Goal: Information Seeking & Learning: Learn about a topic

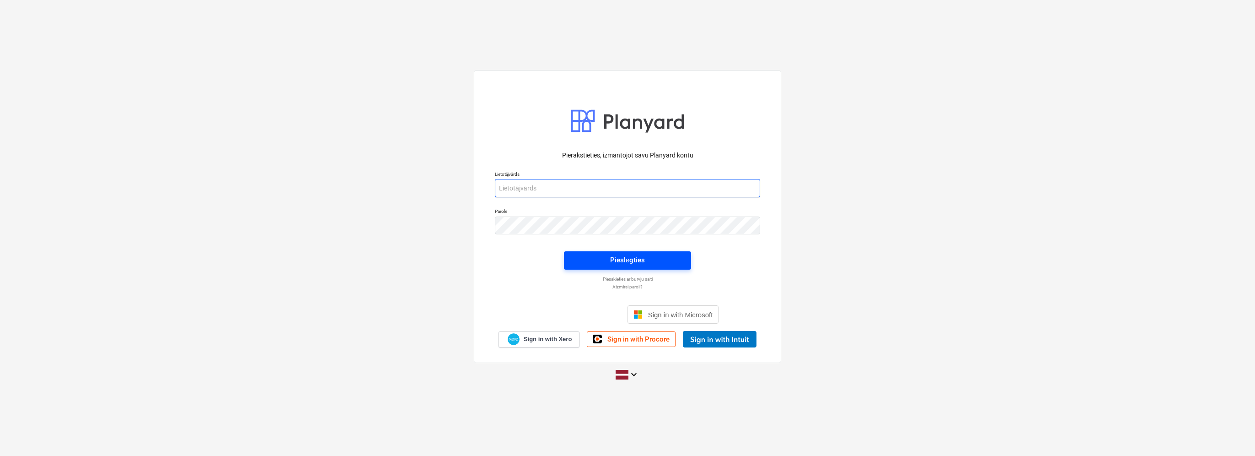
type input "[EMAIL_ADDRESS][PERSON_NAME][DOMAIN_NAME]"
click at [607, 256] on span "Pieslēgties" at bounding box center [627, 260] width 105 height 12
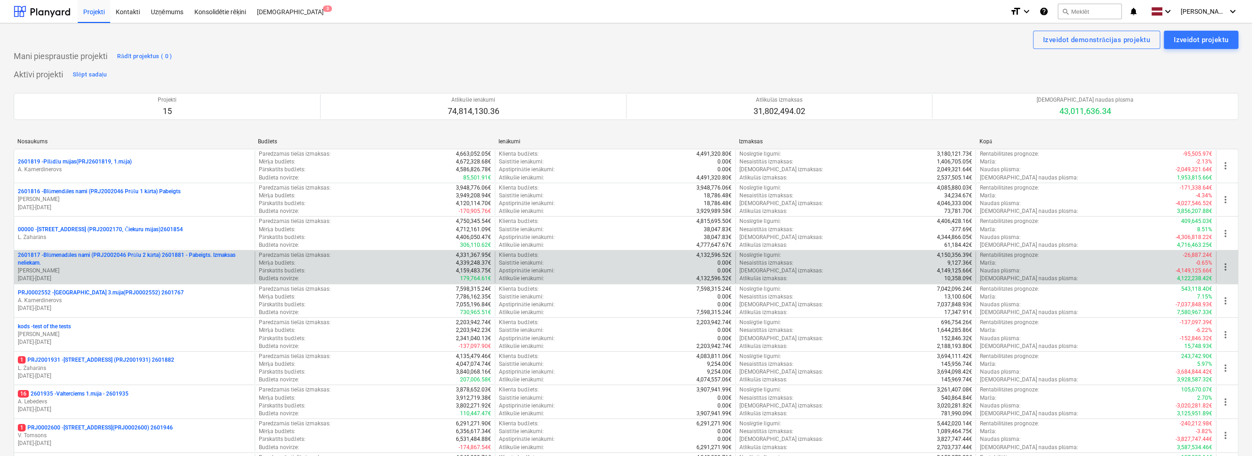
click at [225, 261] on p "2601817 - Blūmenadāles nami (PRJ2002046 Prūšu 2 kārta) 2601881 - Pabeigts. Izma…" at bounding box center [134, 259] width 233 height 16
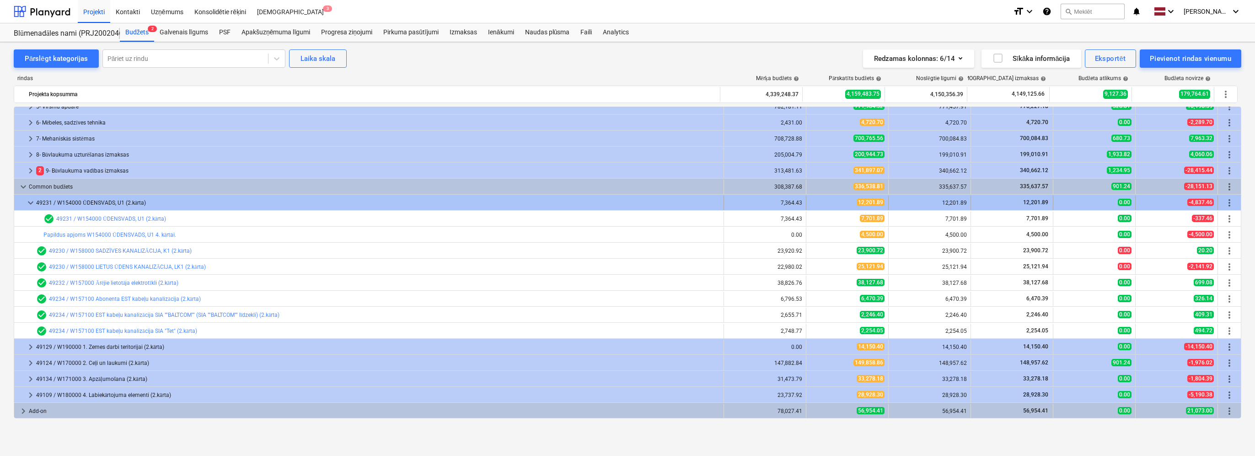
click at [27, 202] on span "keyboard_arrow_down" at bounding box center [30, 202] width 11 height 11
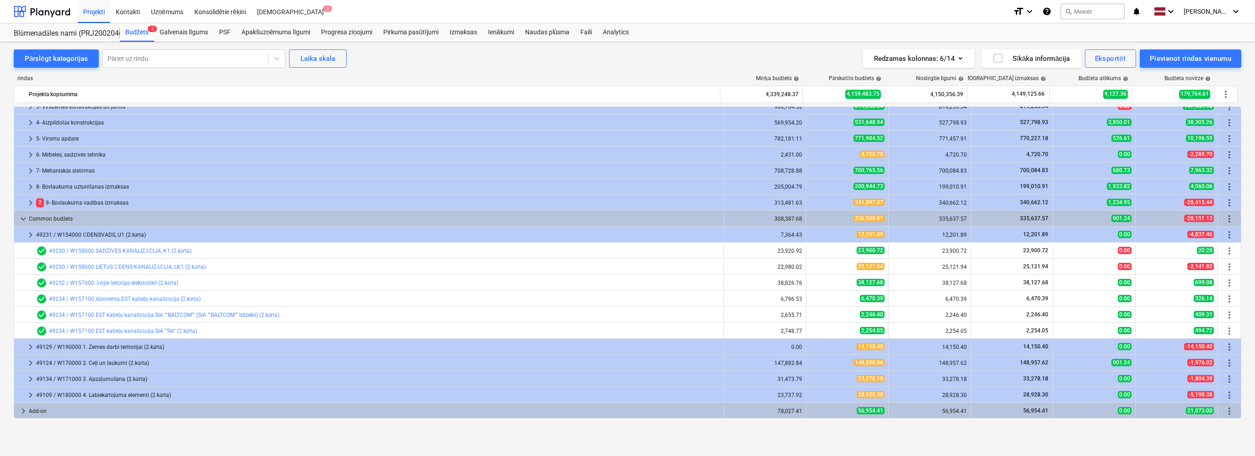
scroll to position [57, 0]
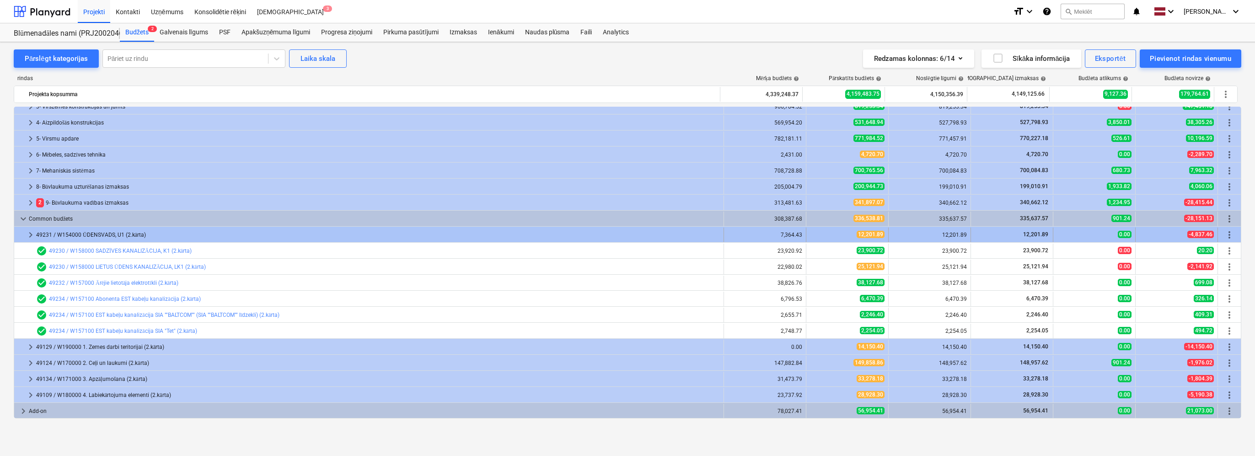
click at [30, 234] on span "keyboard_arrow_right" at bounding box center [30, 234] width 11 height 11
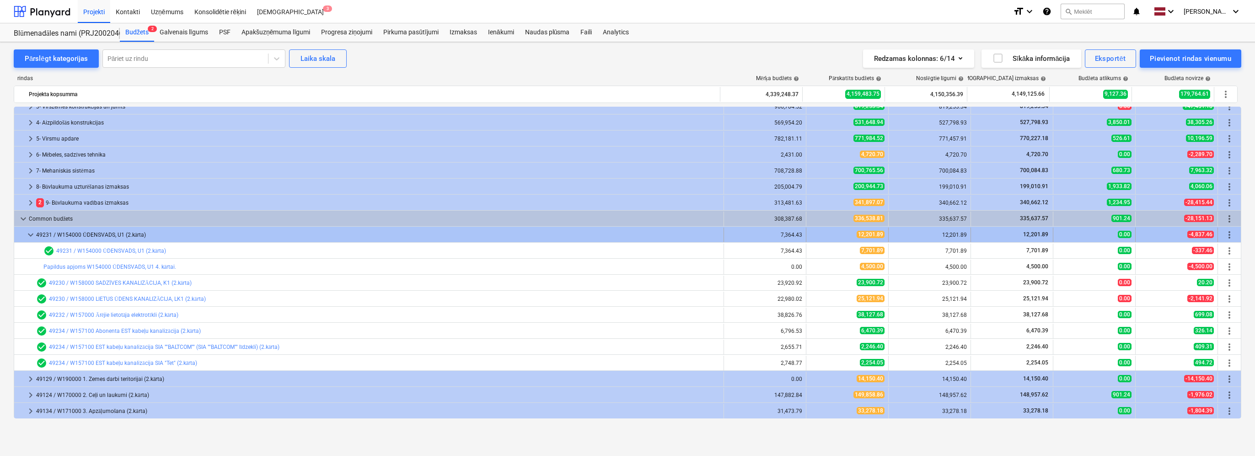
click at [30, 233] on span "keyboard_arrow_down" at bounding box center [30, 234] width 11 height 11
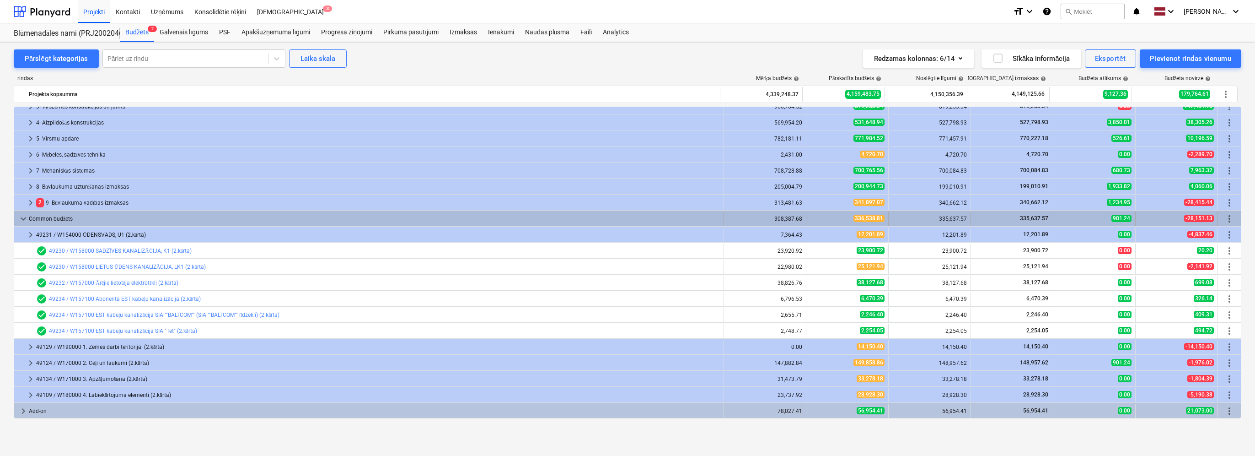
click at [24, 220] on span "keyboard_arrow_down" at bounding box center [23, 218] width 11 height 11
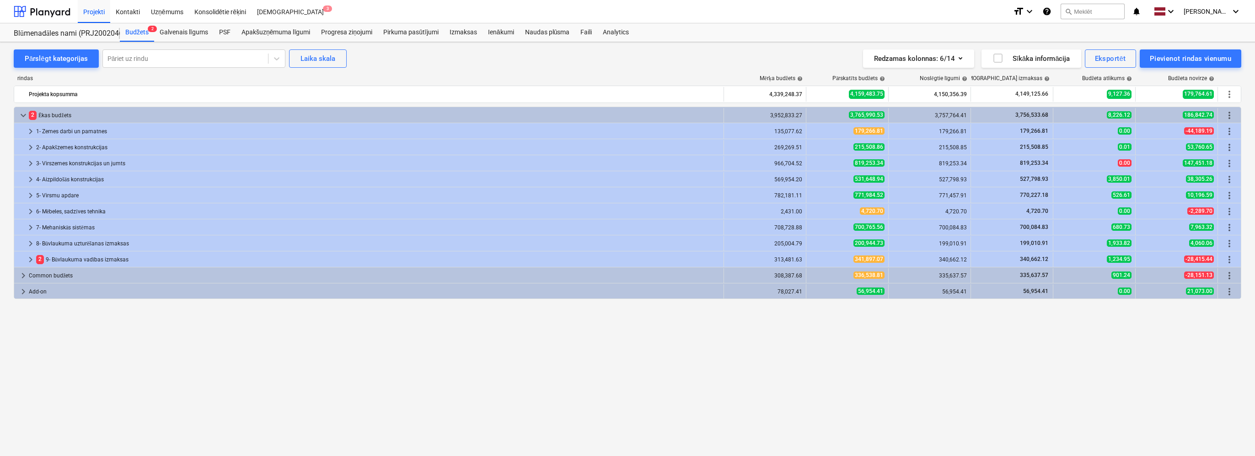
scroll to position [0, 0]
click at [22, 273] on span "keyboard_arrow_right" at bounding box center [23, 275] width 11 height 11
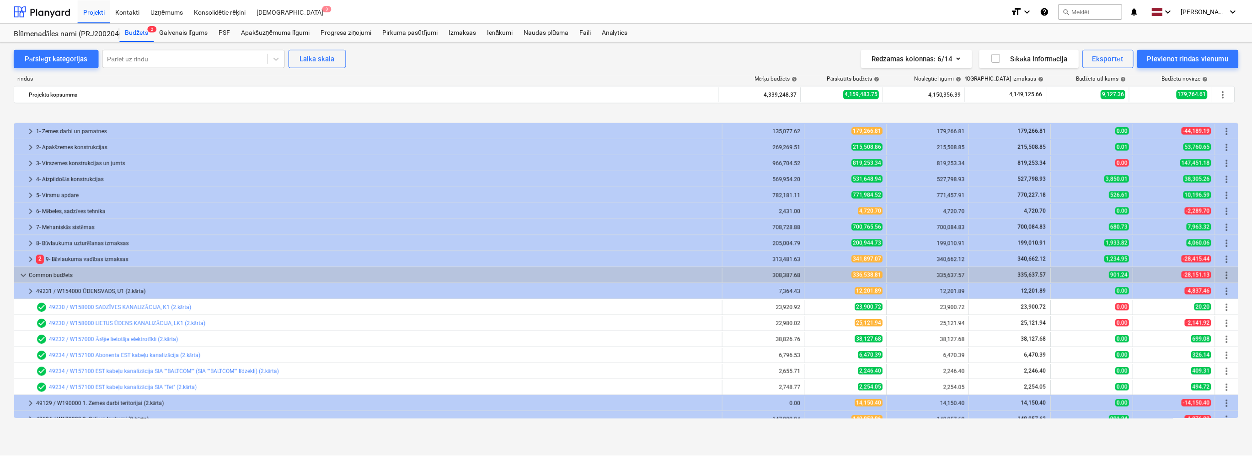
scroll to position [46, 0]
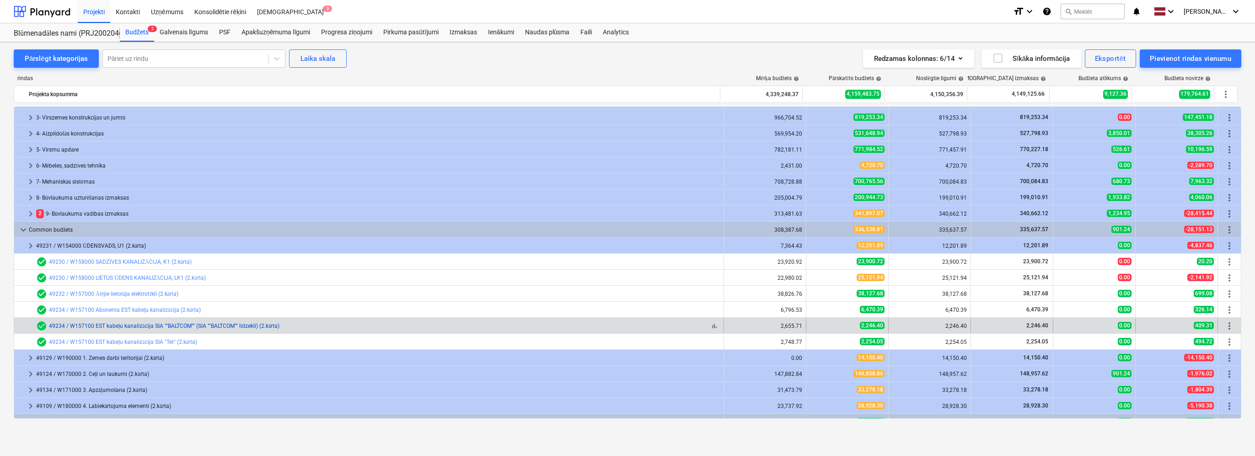
click at [167, 327] on link "49234 / W157100 EST kabeļu kanalizācija SIA ""BALTCOM"" (SIA ""BALTCOM"" līdzek…" at bounding box center [164, 325] width 231 height 6
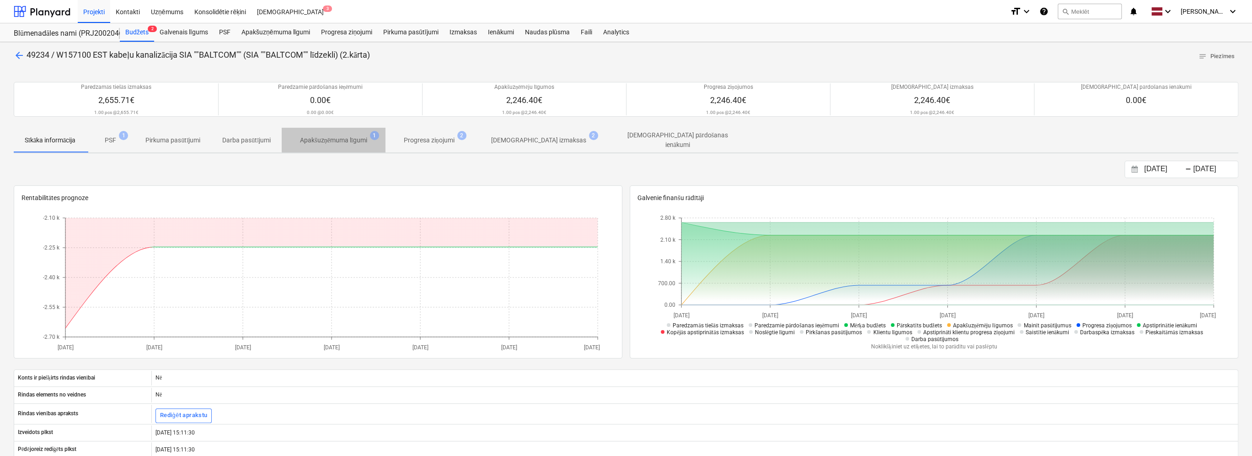
click at [340, 137] on p "Apakšuzņēmuma līgumi" at bounding box center [333, 140] width 67 height 10
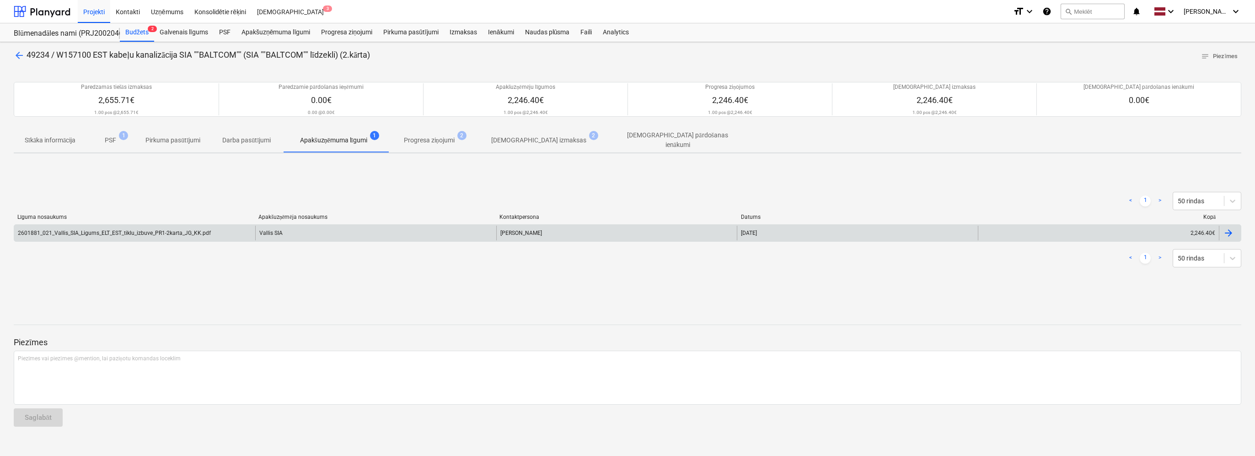
click at [379, 227] on div "Vallis SIA" at bounding box center [375, 232] width 241 height 15
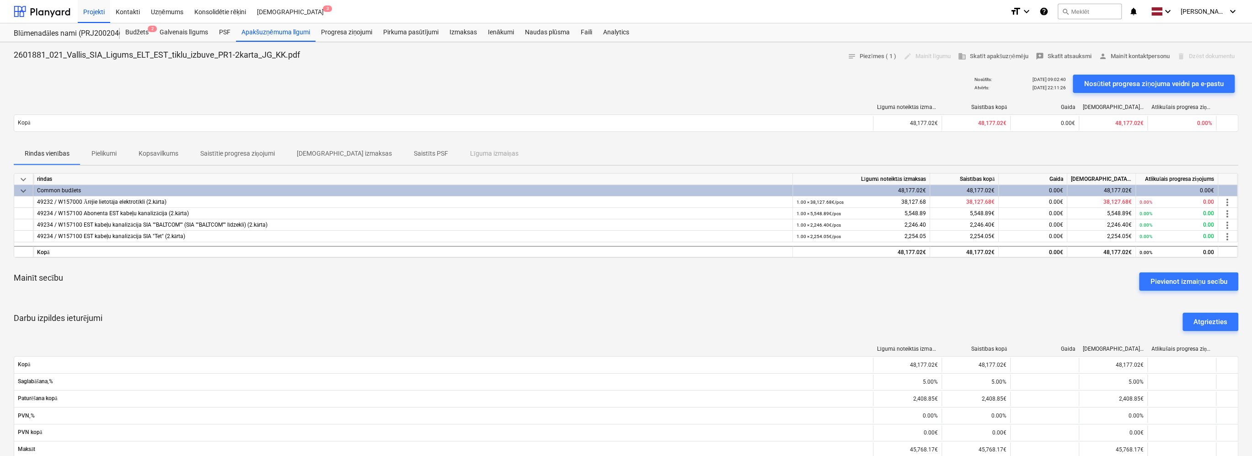
click at [112, 149] on p "Pielikumi" at bounding box center [103, 154] width 25 height 10
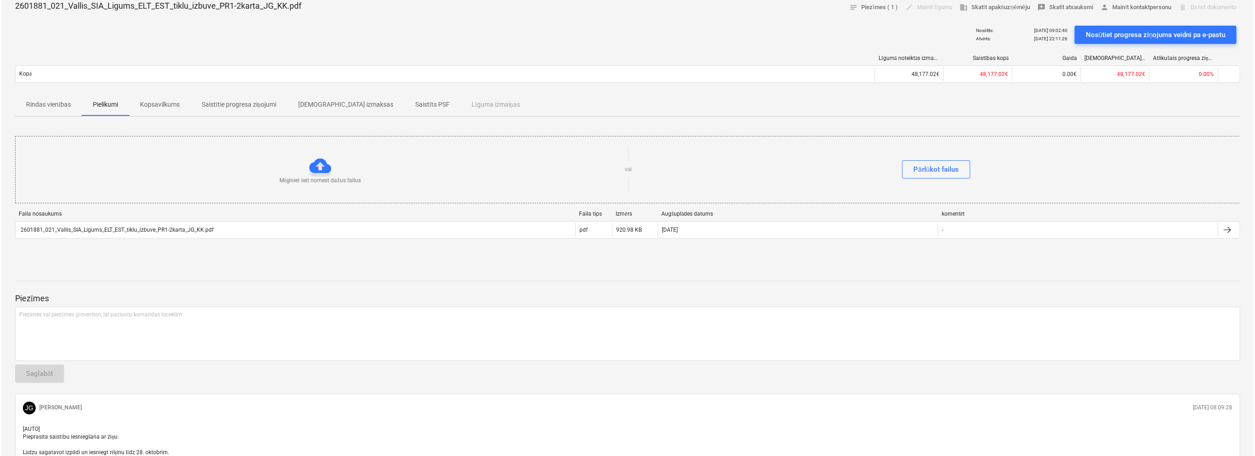
scroll to position [106, 0]
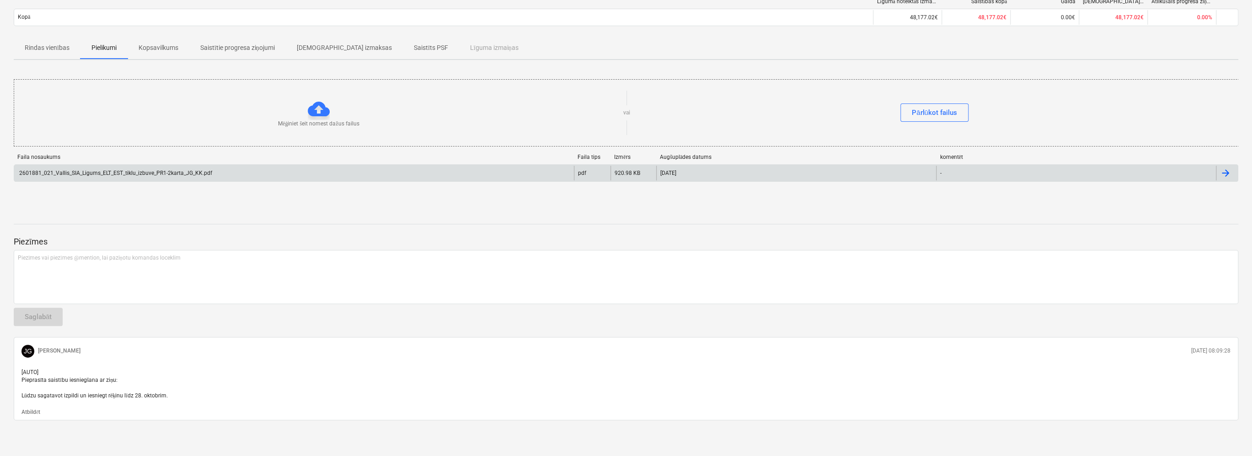
click at [428, 171] on div "2601881_021_Vallis_SIA_Ligums_ELT_EST_tiklu_izbuve_PR1-2karta_JG_KK.pdf" at bounding box center [294, 173] width 560 height 15
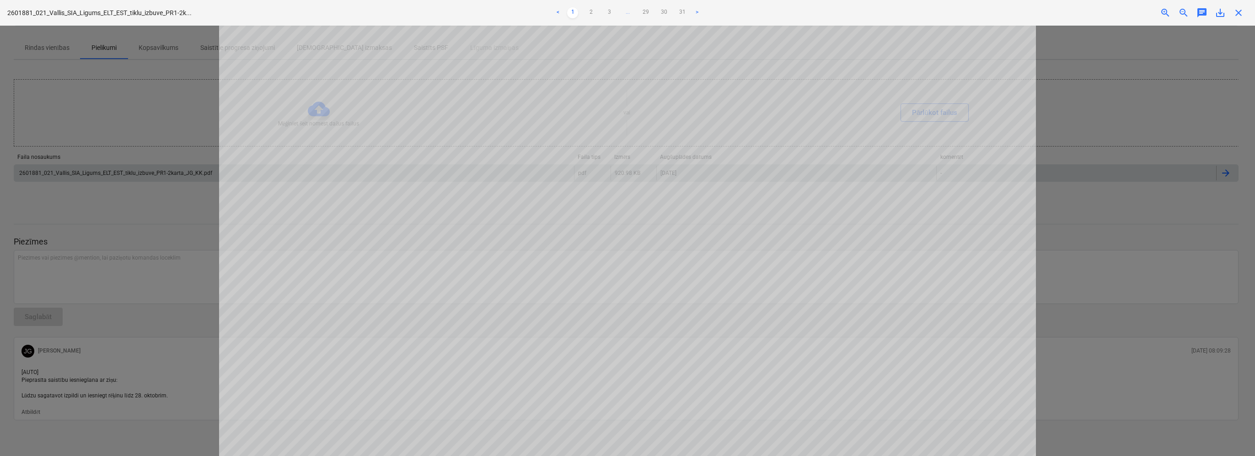
scroll to position [0, 0]
click at [597, 11] on ul "< 1 2 3 ... 29 30 31 >" at bounding box center [627, 12] width 413 height 11
click at [593, 11] on link "2" at bounding box center [590, 12] width 11 height 11
click at [695, 14] on link ">" at bounding box center [697, 12] width 11 height 11
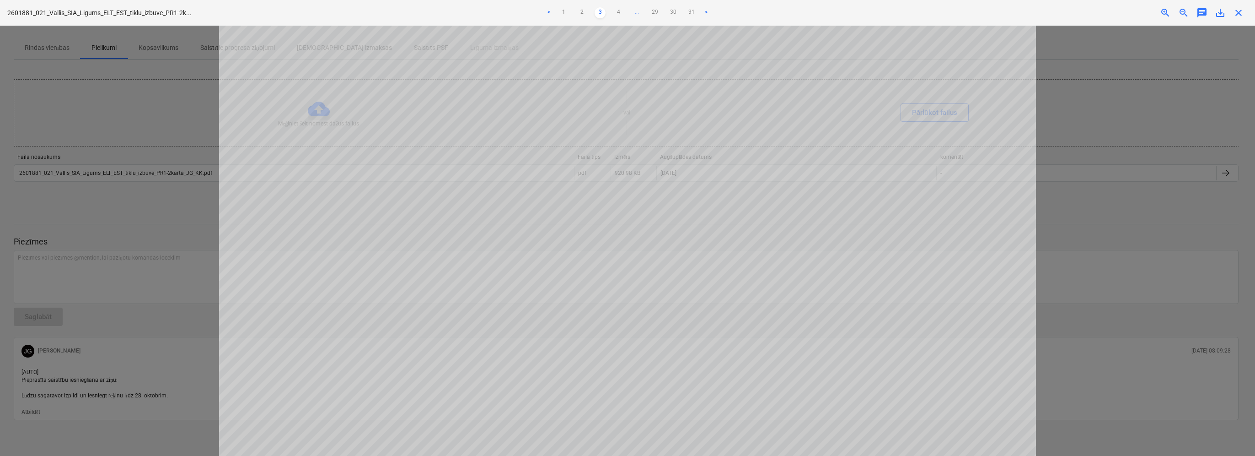
scroll to position [457, 0]
click at [703, 11] on link ">" at bounding box center [706, 12] width 11 height 11
click at [718, 12] on link ">" at bounding box center [715, 12] width 11 height 11
click at [723, 9] on link ">" at bounding box center [724, 12] width 11 height 11
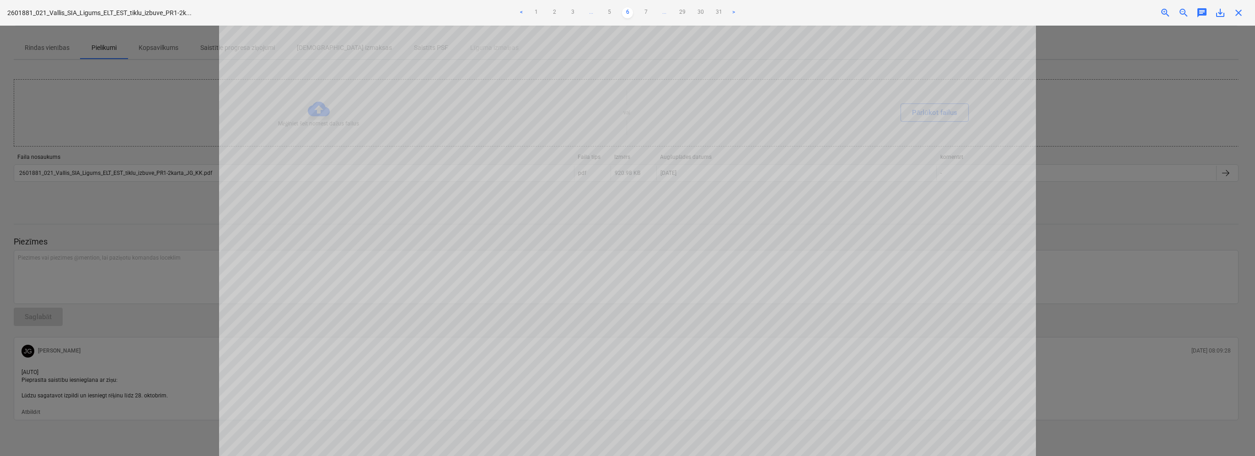
click at [731, 12] on link ">" at bounding box center [733, 12] width 11 height 11
click at [733, 9] on link ">" at bounding box center [733, 12] width 11 height 11
click at [606, 13] on link "7" at bounding box center [609, 12] width 11 height 11
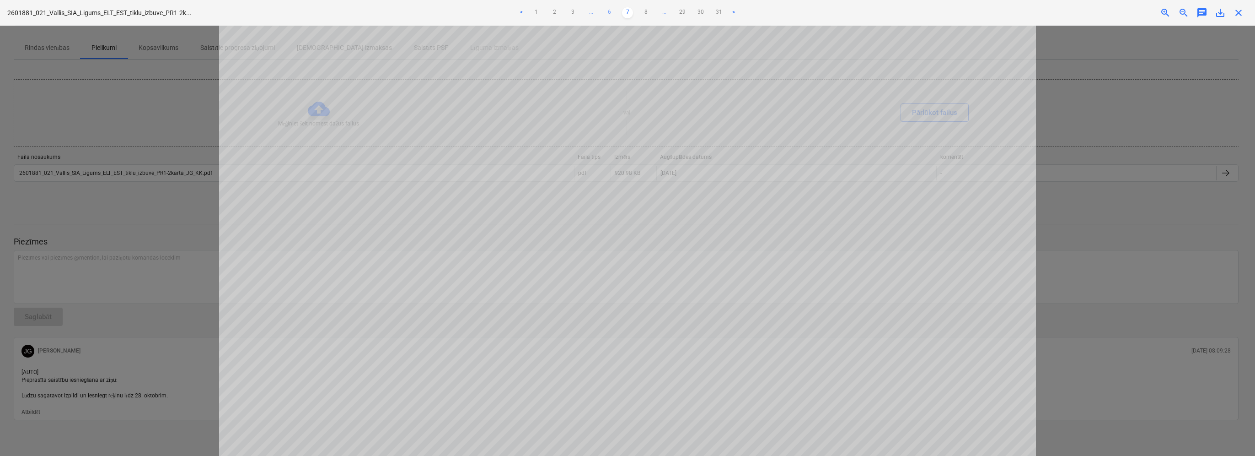
click at [609, 11] on link "6" at bounding box center [609, 12] width 11 height 11
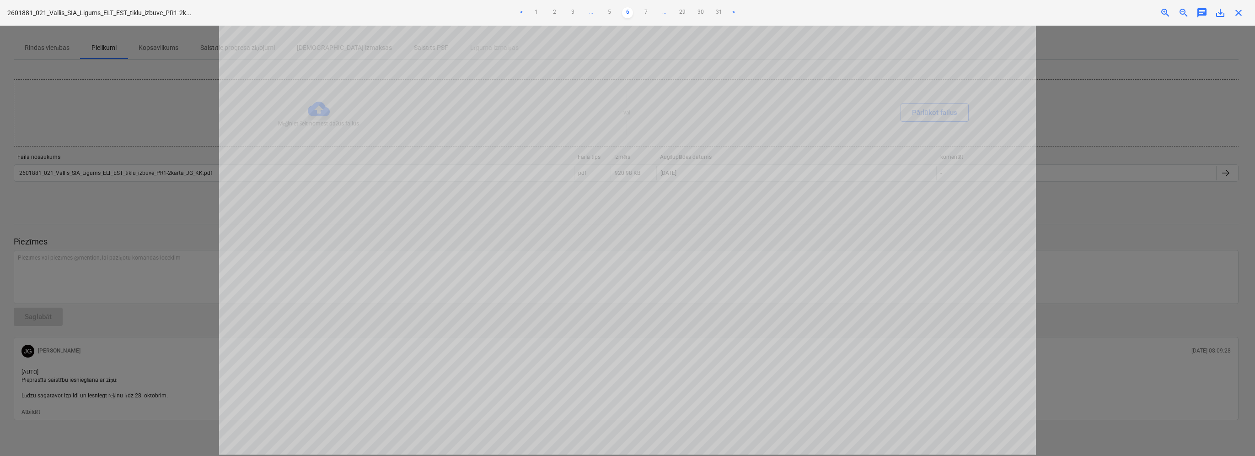
scroll to position [452, 0]
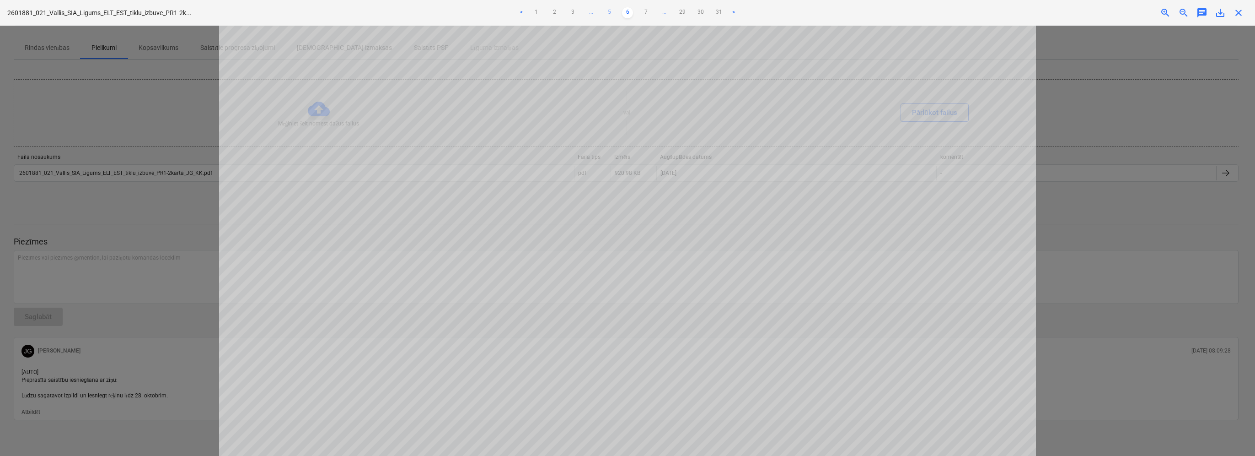
click at [609, 11] on link "5" at bounding box center [609, 12] width 11 height 11
click at [638, 11] on link "6" at bounding box center [636, 12] width 11 height 11
click at [649, 11] on link "7" at bounding box center [645, 12] width 11 height 11
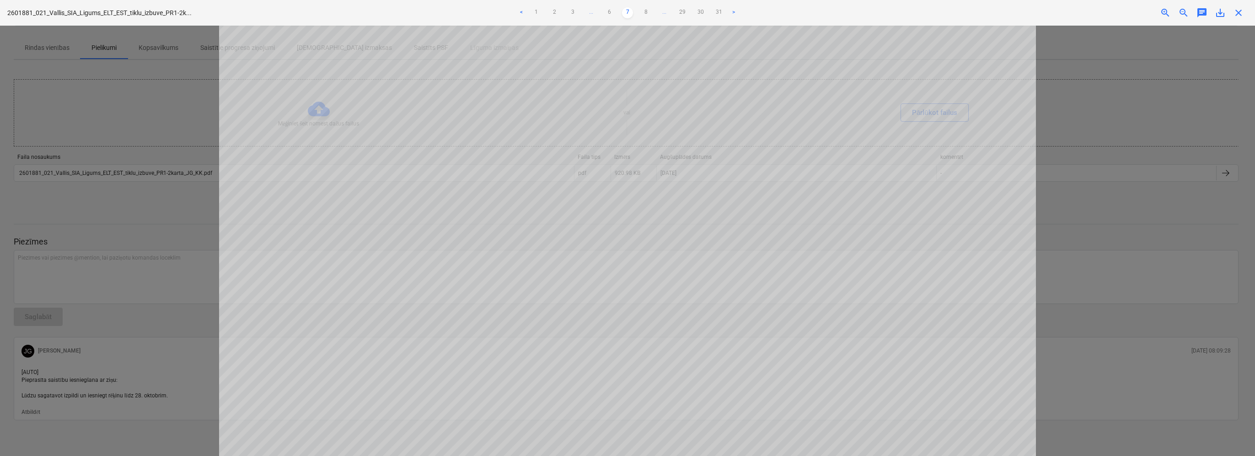
scroll to position [183, 0]
click at [1184, 13] on span "zoom_out" at bounding box center [1183, 12] width 11 height 11
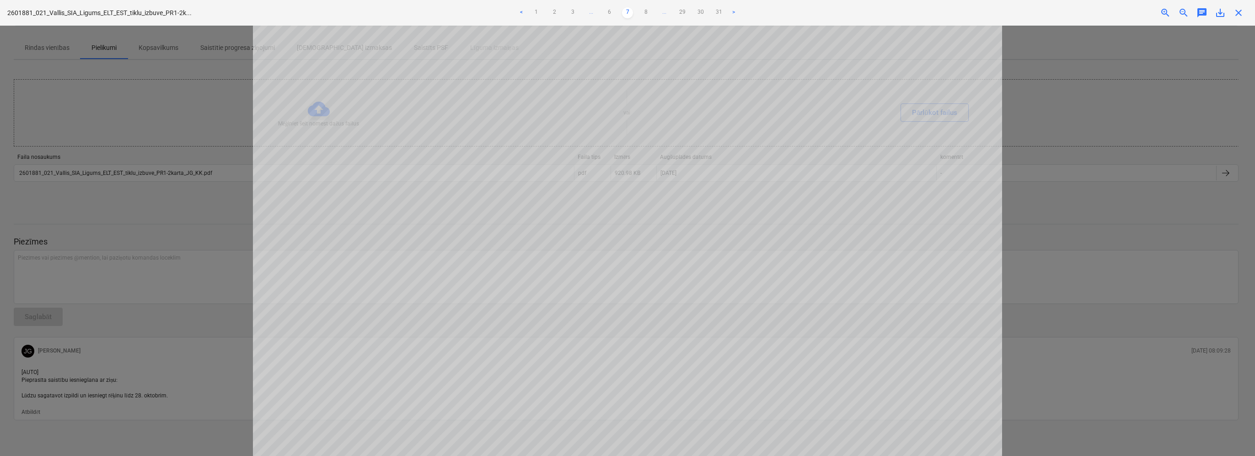
scroll to position [91, 0]
click at [1187, 17] on span "zoom_out" at bounding box center [1183, 12] width 11 height 11
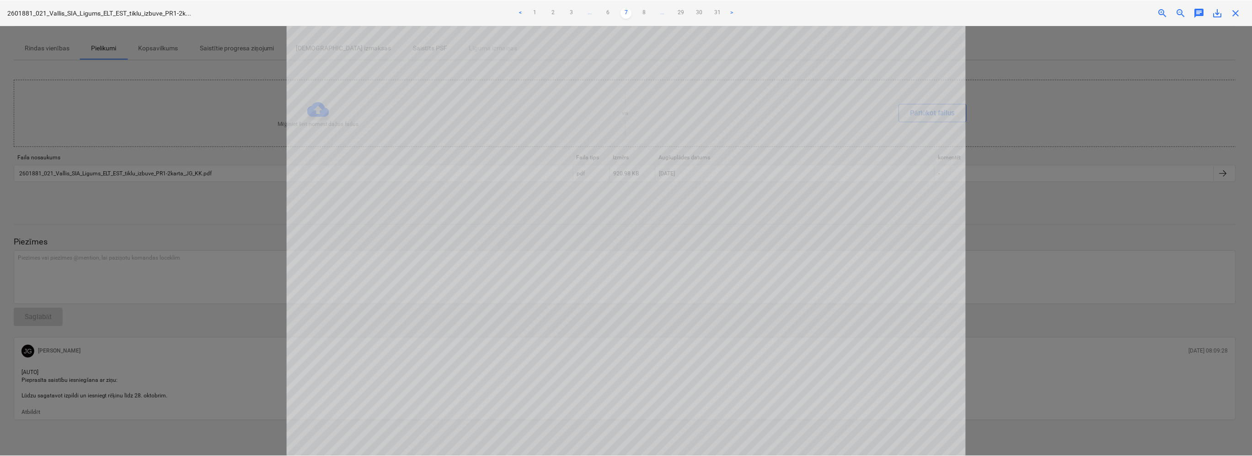
scroll to position [60, 0]
click at [1131, 172] on div at bounding box center [627, 241] width 1255 height 430
click at [1244, 21] on div "2601881_021_Vallis_SIA_Ligums_ELT_EST_tiklu_izbuve_PR1-2k... < 1 2 3 ... 6 7 8 …" at bounding box center [627, 13] width 1255 height 26
click at [1238, 11] on span "close" at bounding box center [1238, 12] width 11 height 11
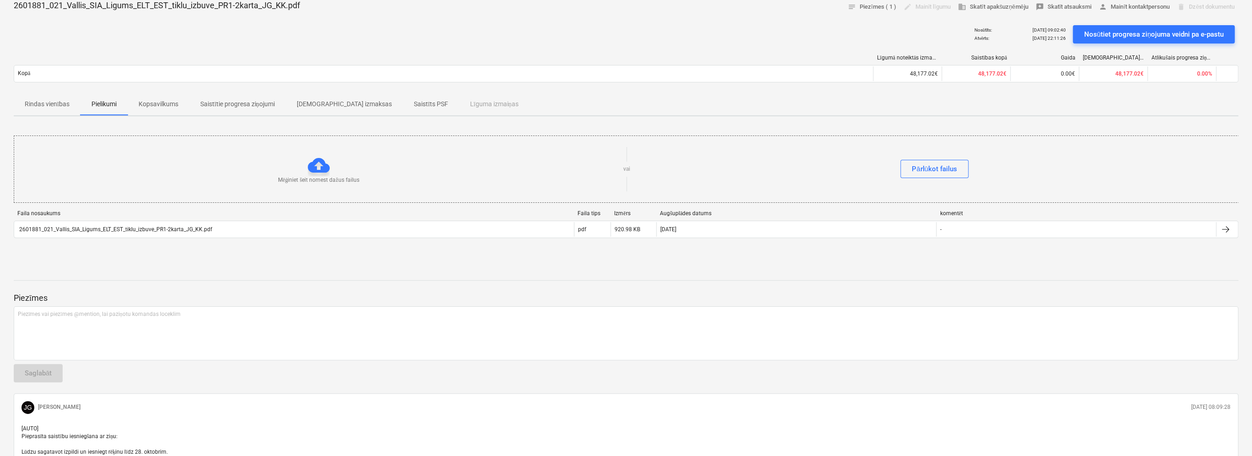
scroll to position [0, 0]
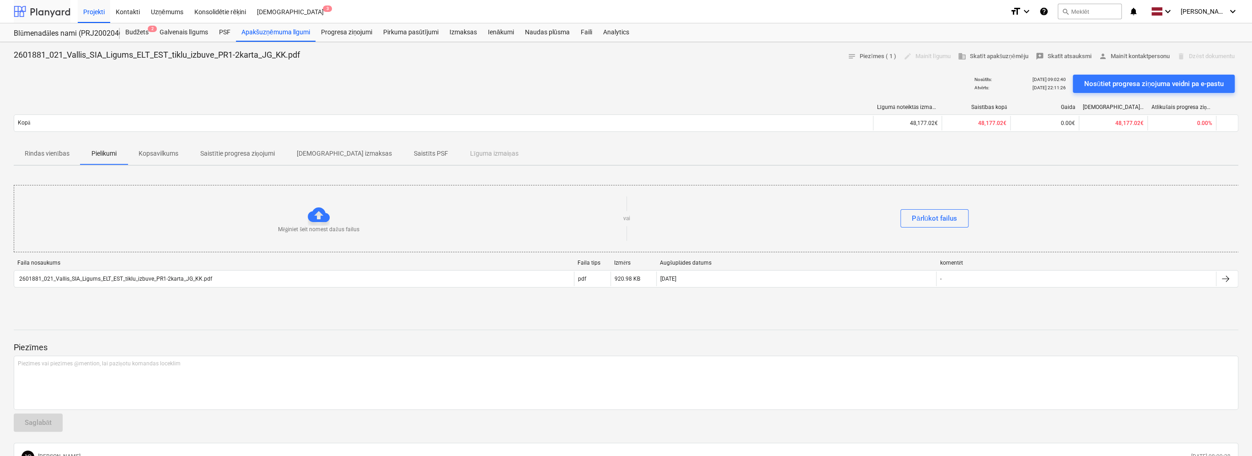
click at [53, 15] on div at bounding box center [42, 11] width 57 height 23
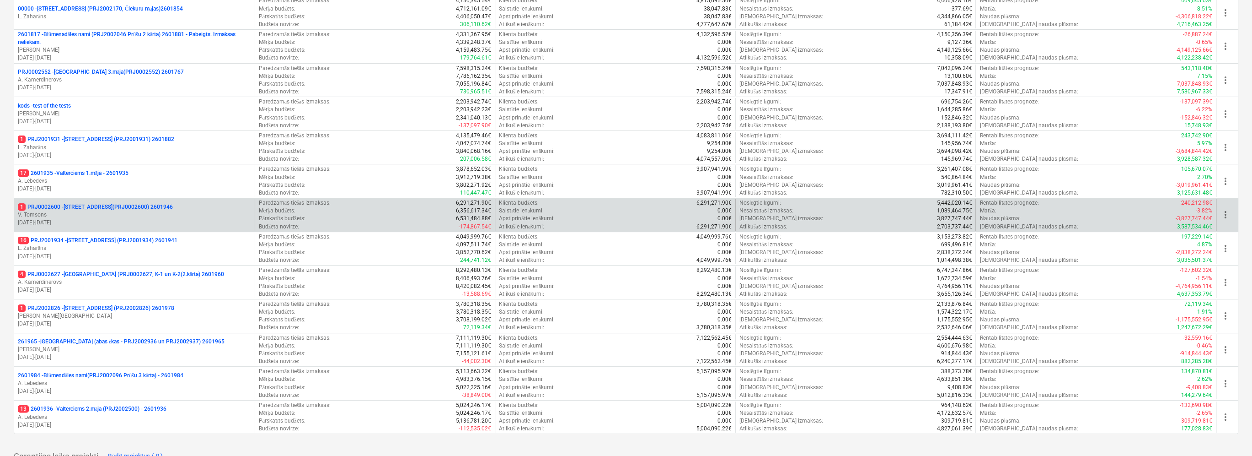
scroll to position [229, 0]
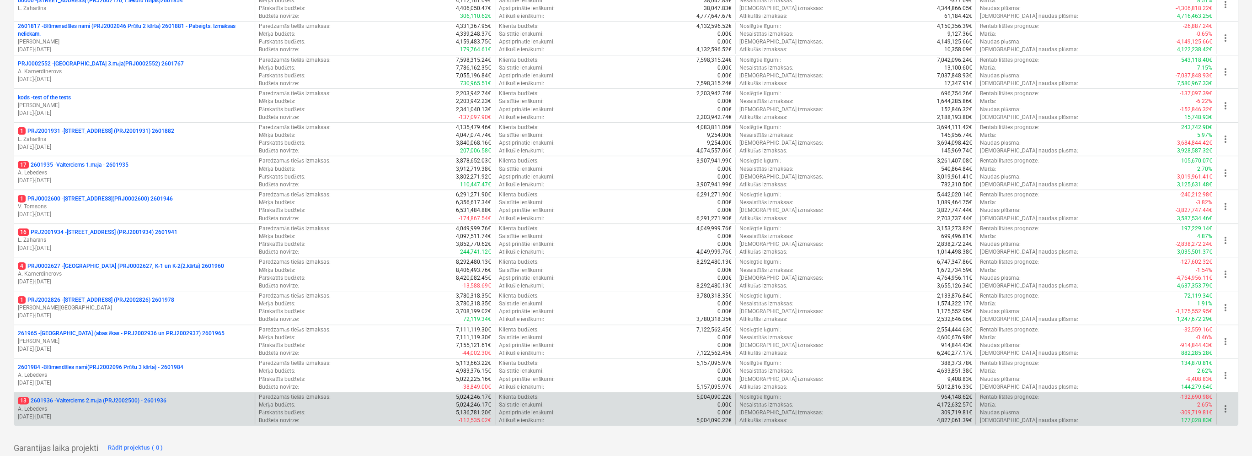
click at [212, 399] on div "13 2601936 - Valterciems 2.māja (PRJ2002500) - 2601936" at bounding box center [134, 401] width 233 height 8
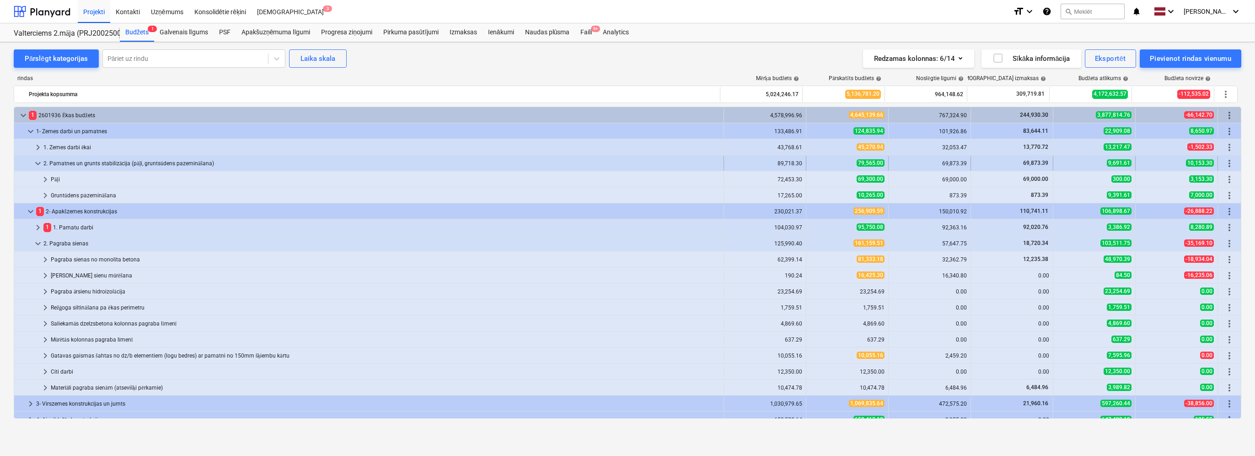
click at [38, 163] on span "keyboard_arrow_down" at bounding box center [37, 163] width 11 height 11
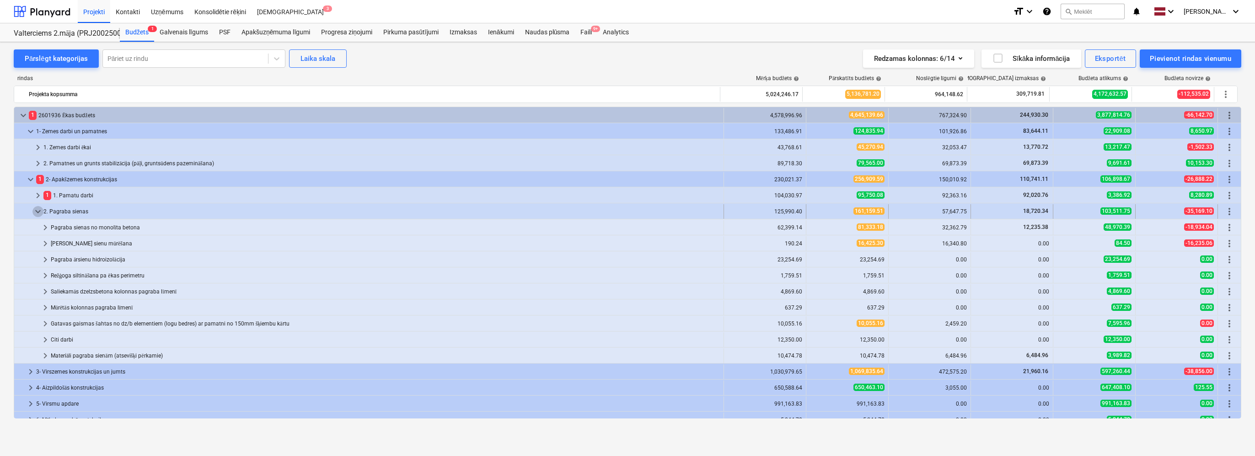
click at [38, 209] on span "keyboard_arrow_down" at bounding box center [37, 211] width 11 height 11
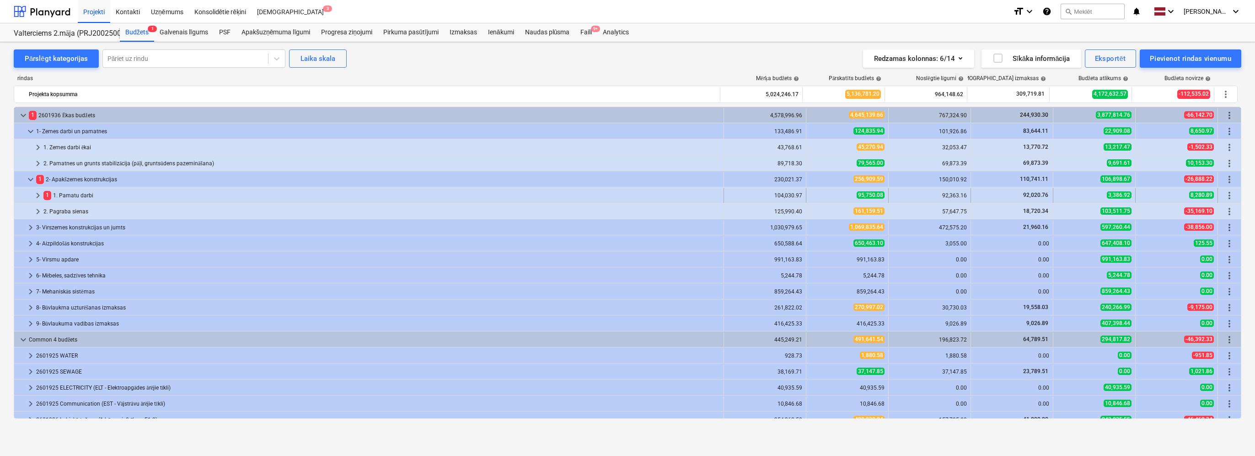
click at [38, 196] on span "keyboard_arrow_right" at bounding box center [37, 195] width 11 height 11
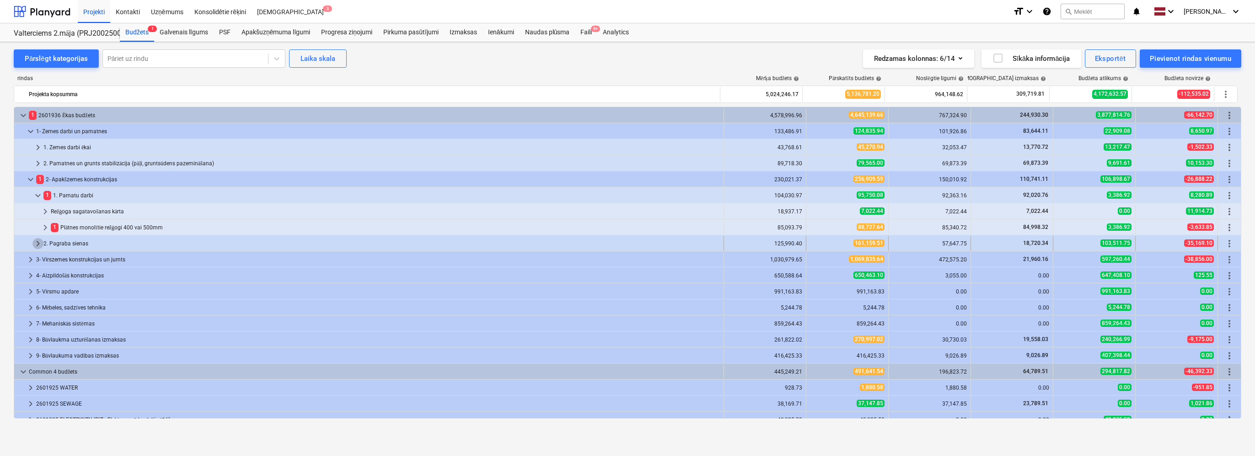
click at [37, 242] on span "keyboard_arrow_right" at bounding box center [37, 243] width 11 height 11
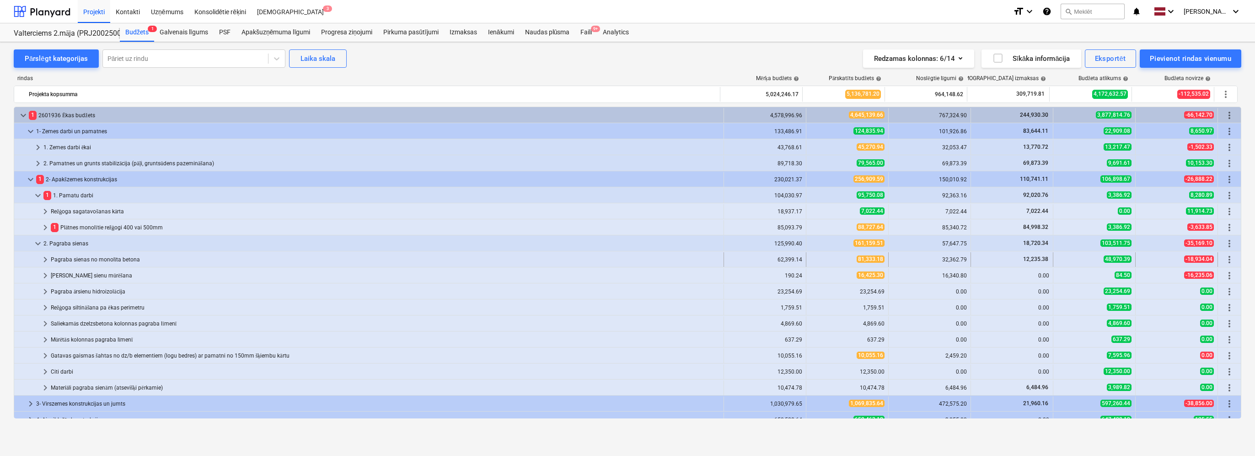
click at [47, 260] on span "keyboard_arrow_right" at bounding box center [45, 259] width 11 height 11
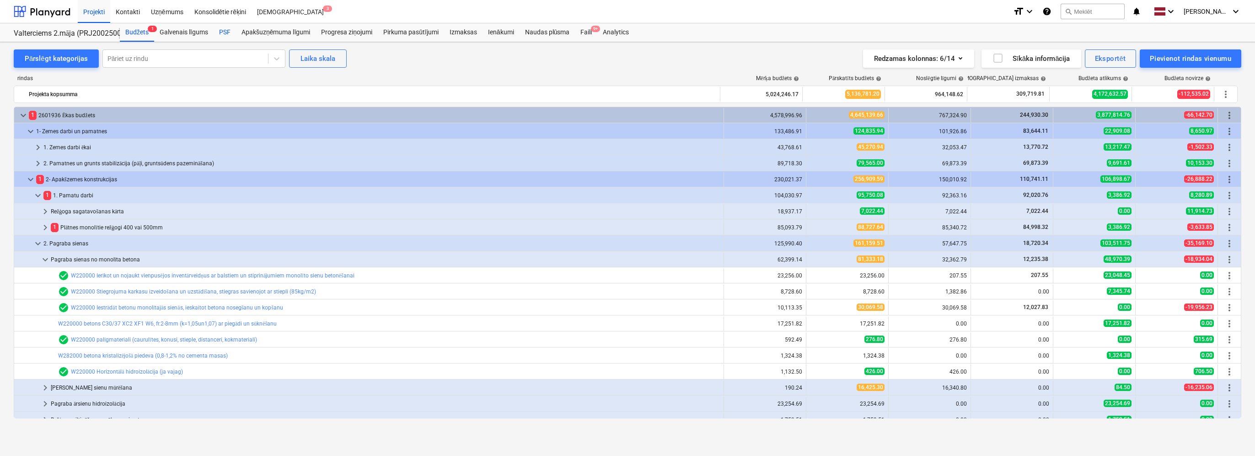
click at [224, 30] on div "PSF" at bounding box center [225, 32] width 22 height 18
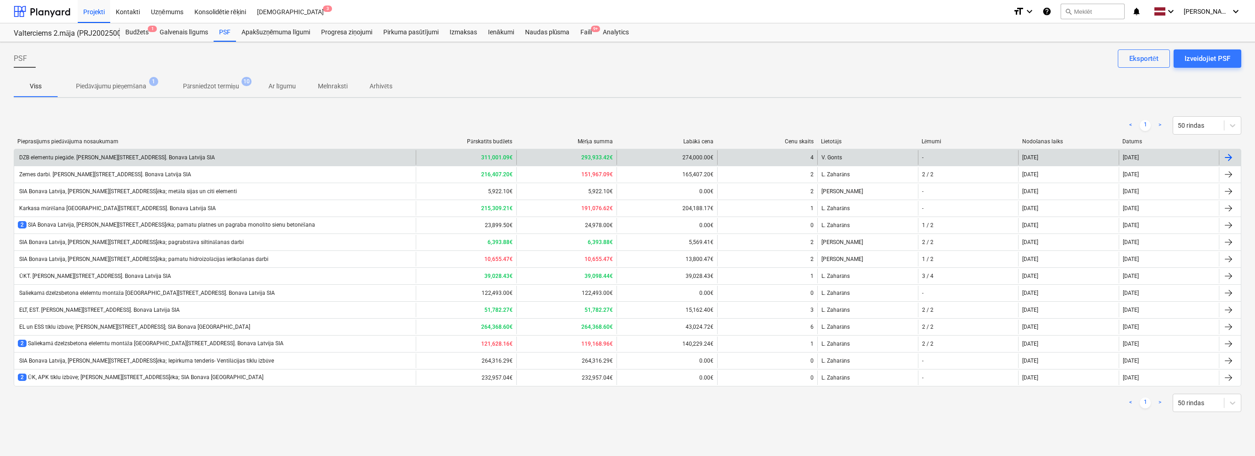
click at [311, 156] on div "DZB elementu piegāde. [PERSON_NAME][STREET_ADDRESS]. Bonava Latvija SIA" at bounding box center [215, 157] width 402 height 15
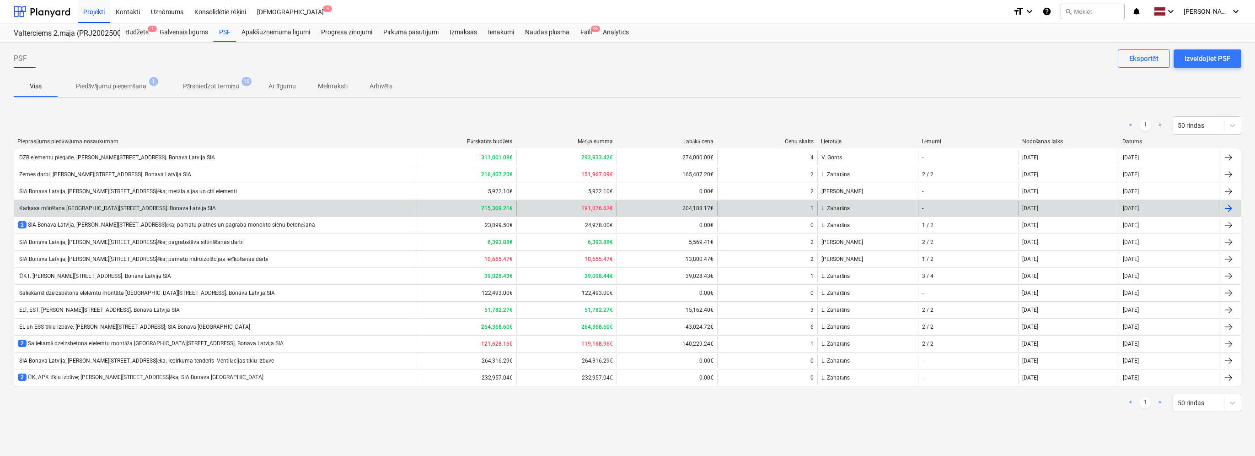
click at [227, 201] on div "Karkasa mūrēšana [GEOGRAPHIC_DATA][STREET_ADDRESS]. Bonava Latvija SIA" at bounding box center [215, 208] width 402 height 15
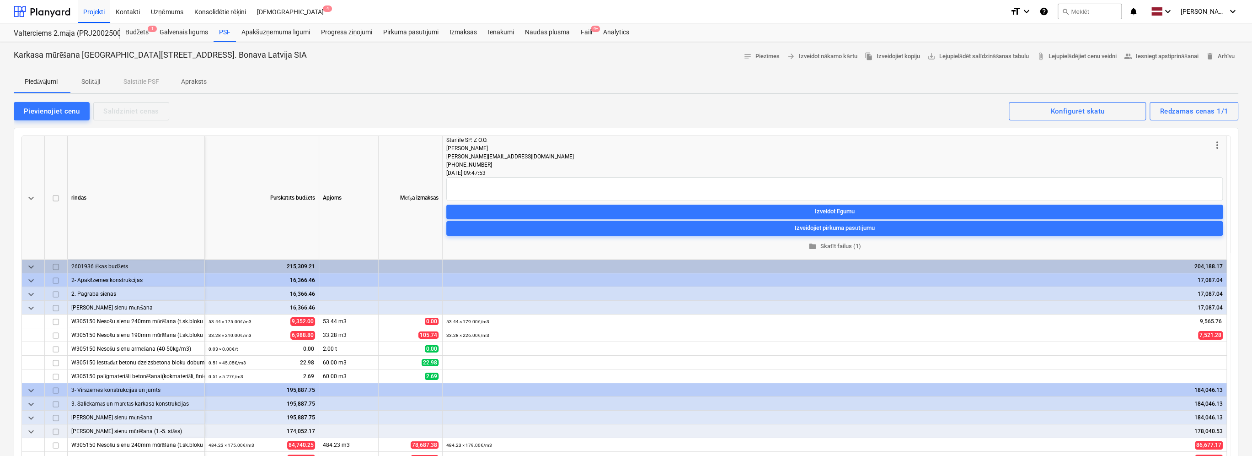
click at [31, 294] on span "keyboard_arrow_down" at bounding box center [31, 294] width 11 height 11
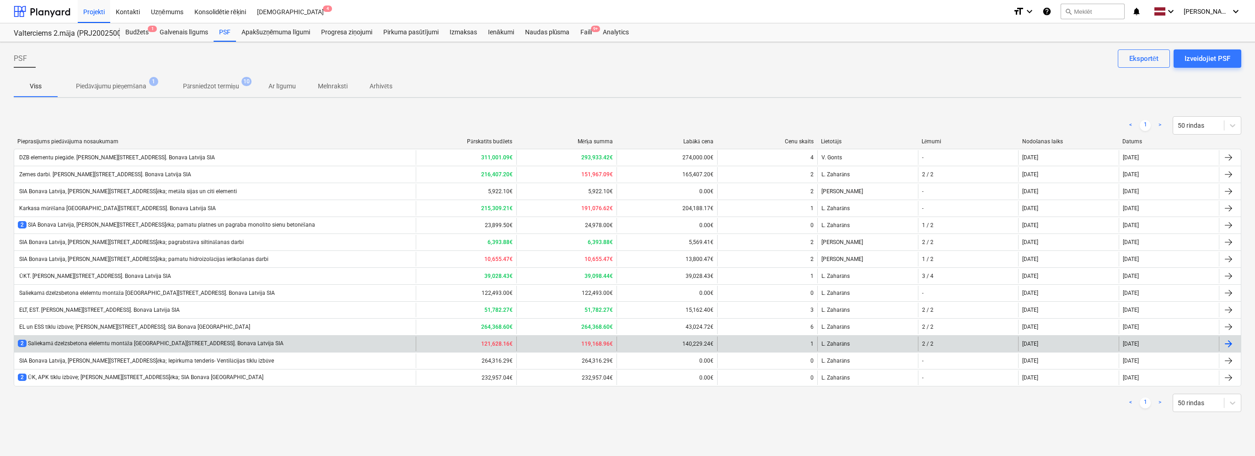
click at [213, 342] on div "2 Saliekamā dzelzsbetona elelemtu montāža [GEOGRAPHIC_DATA][STREET_ADDRESS]. Bo…" at bounding box center [151, 343] width 266 height 8
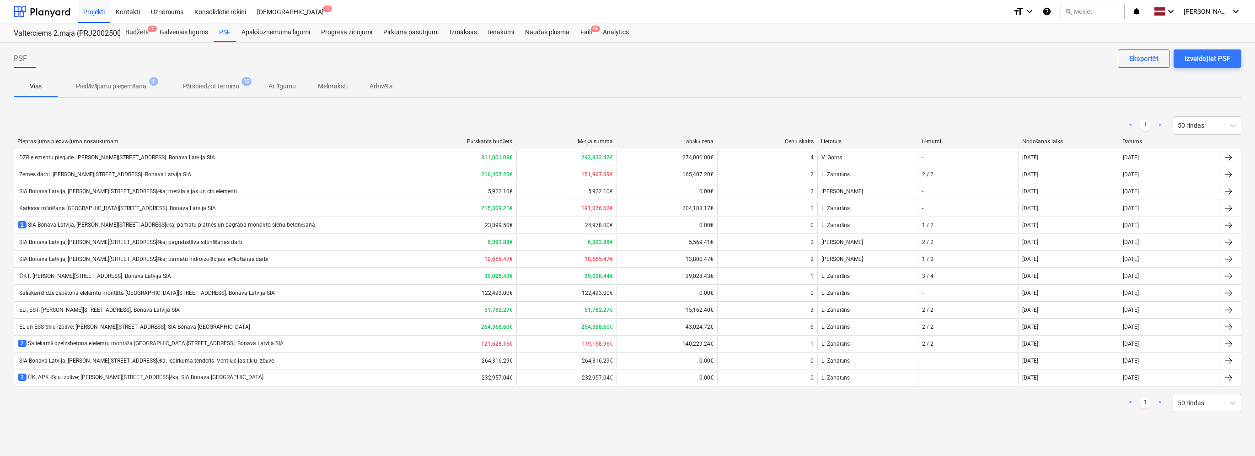
click at [146, 87] on p "Piedāvājumu pieņemšana" at bounding box center [111, 86] width 70 height 10
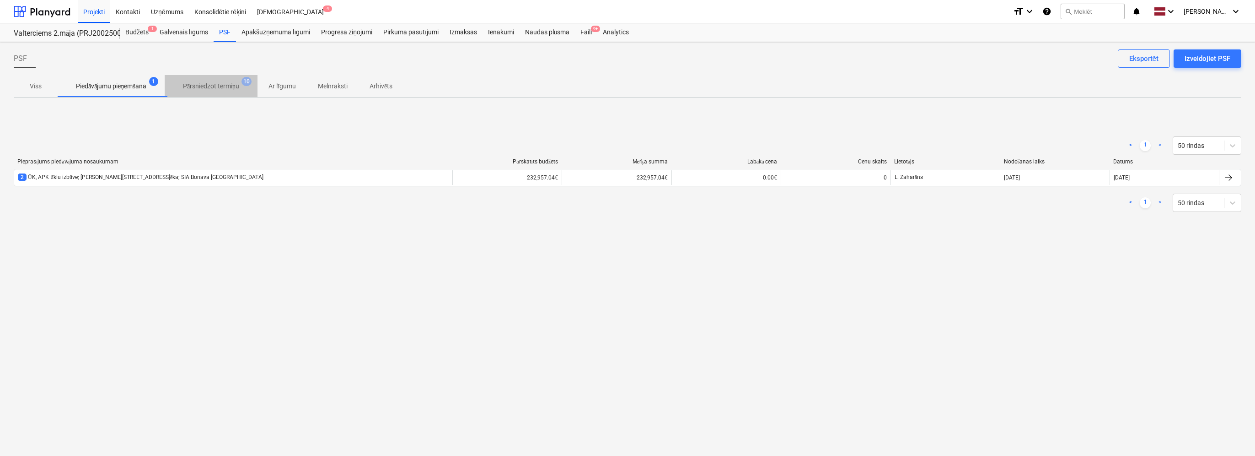
click at [209, 82] on p "Pārsniedzot termiņu" at bounding box center [211, 86] width 56 height 10
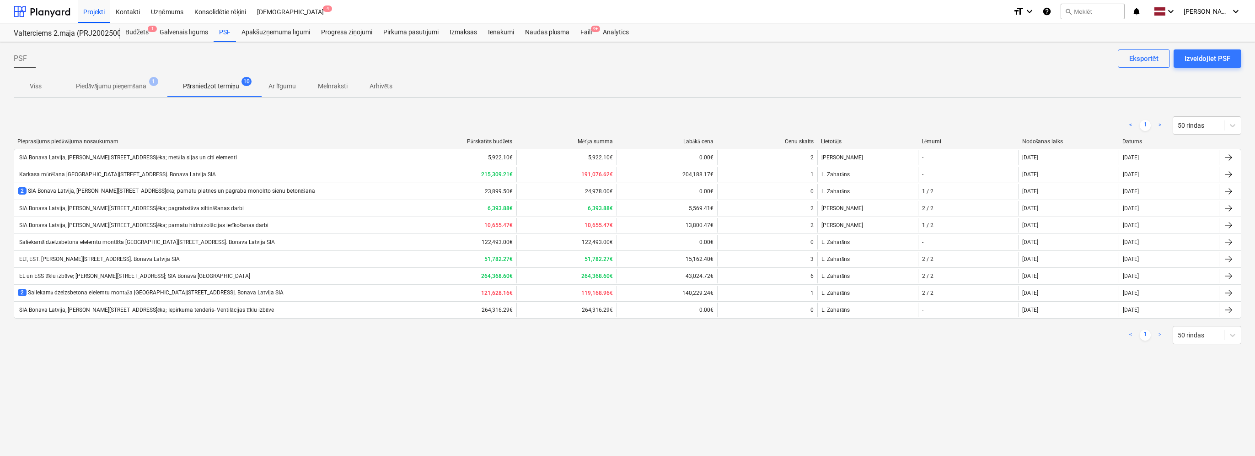
click at [295, 77] on button "Ar līgumu" at bounding box center [282, 86] width 49 height 22
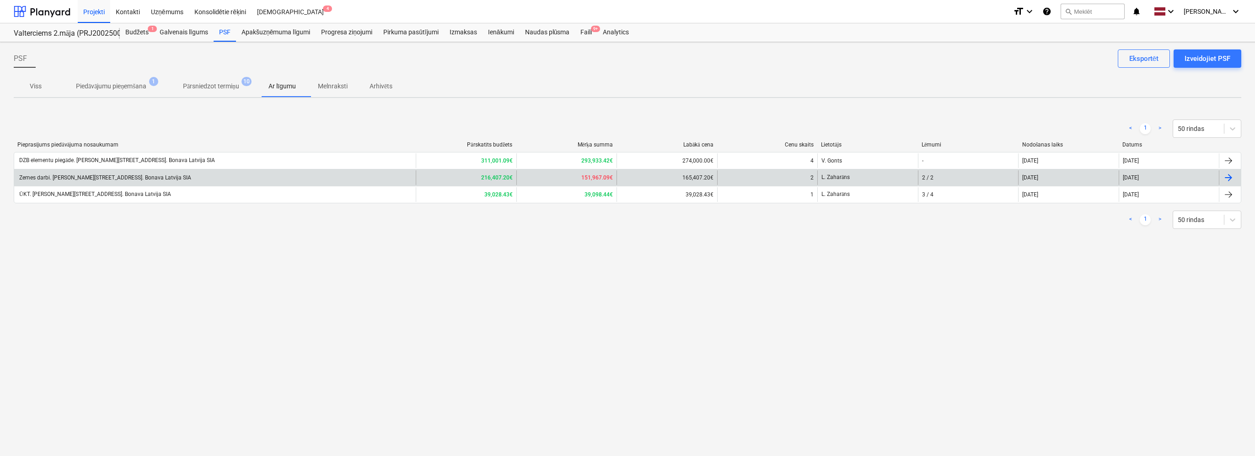
click at [280, 176] on div "Zemes darbi. [PERSON_NAME][STREET_ADDRESS]. Bonava Latvija SIA" at bounding box center [215, 177] width 402 height 15
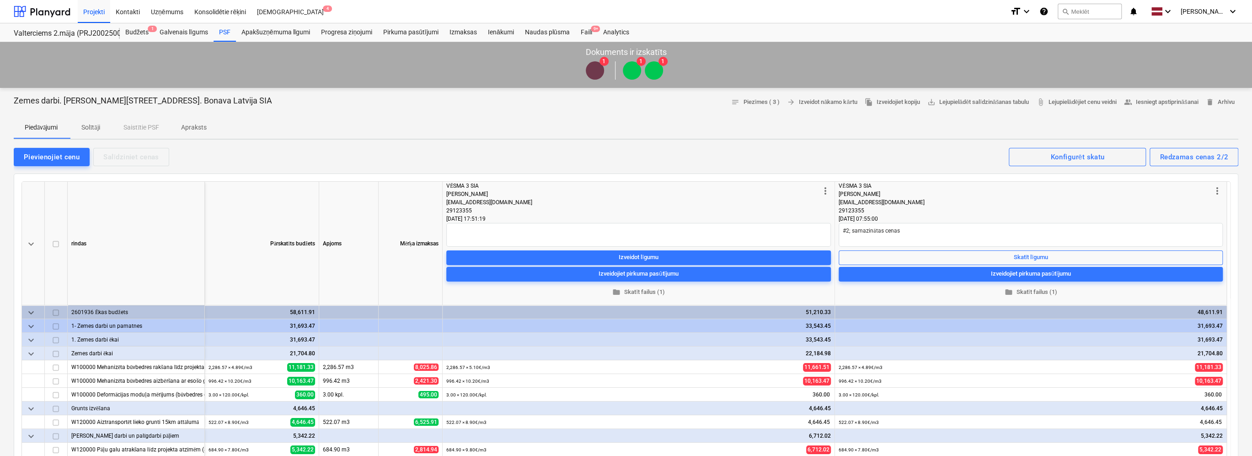
type textarea "x"
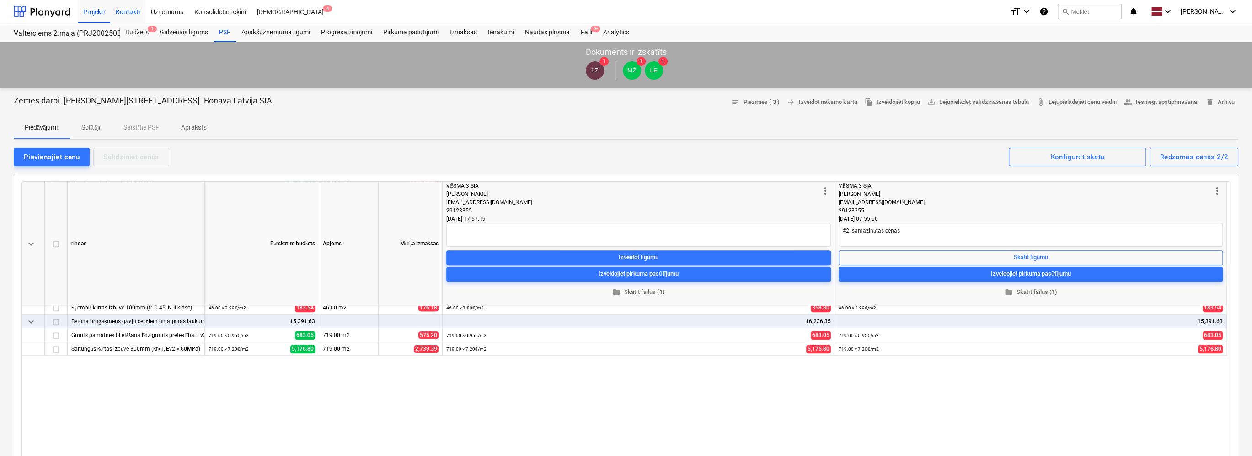
scroll to position [366, 0]
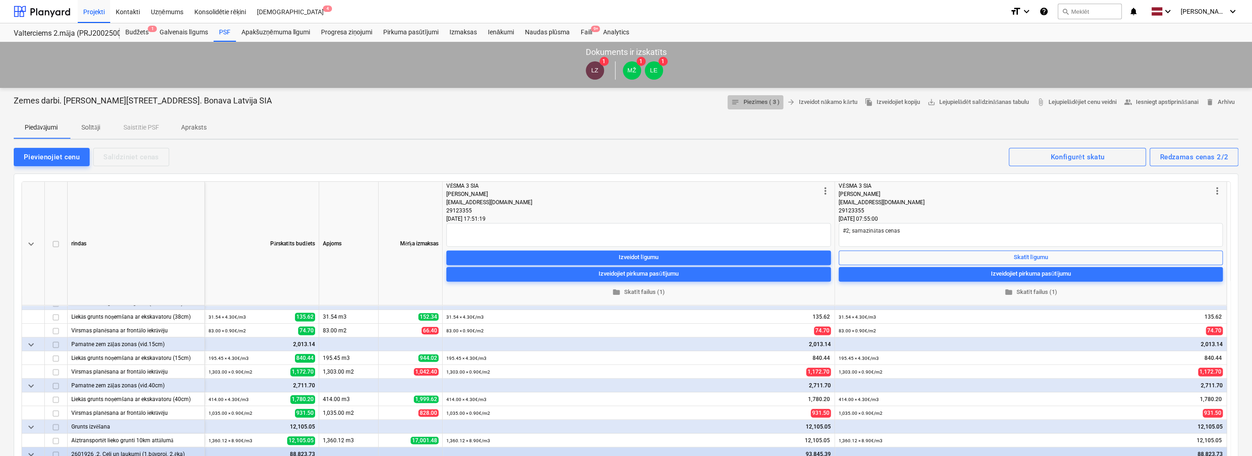
click at [765, 102] on span "notes Piezīmes ( 3 )" at bounding box center [755, 102] width 48 height 11
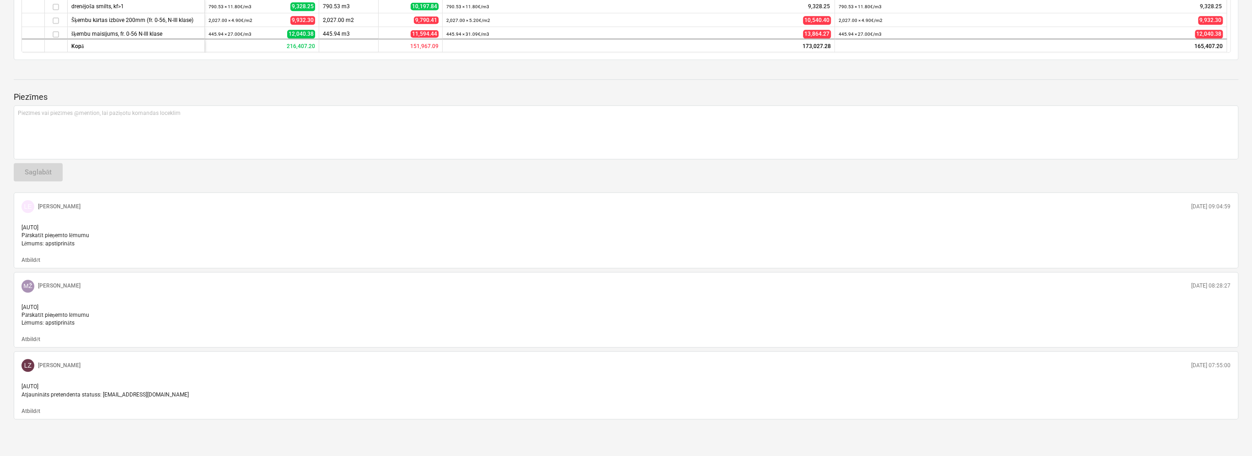
scroll to position [531, 0]
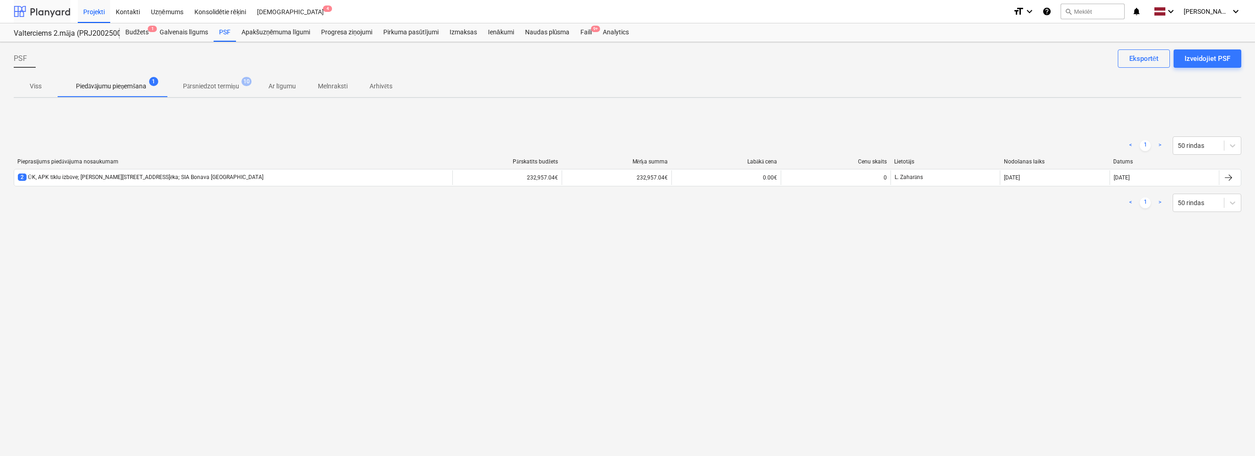
click at [44, 20] on div at bounding box center [42, 11] width 57 height 23
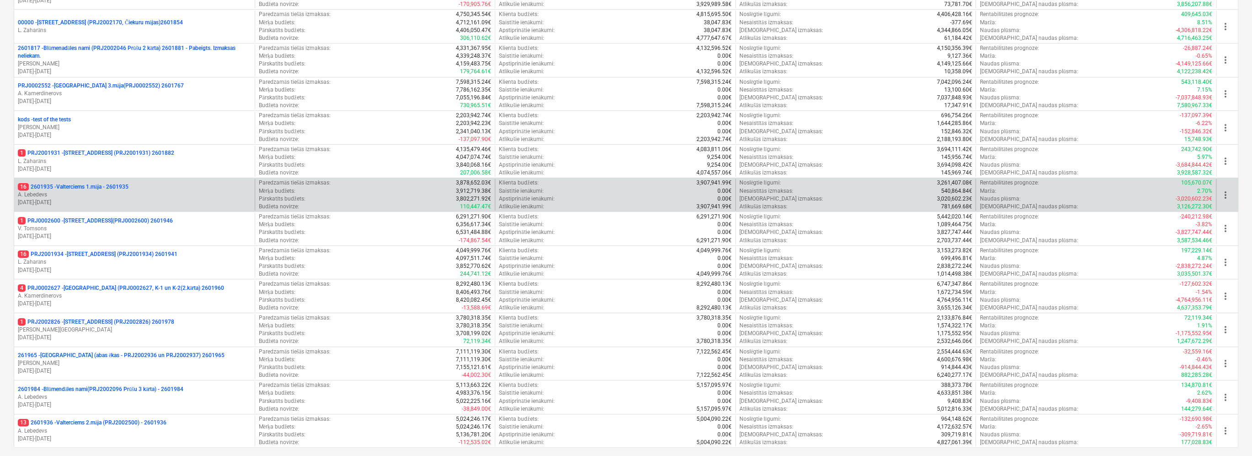
scroll to position [229, 0]
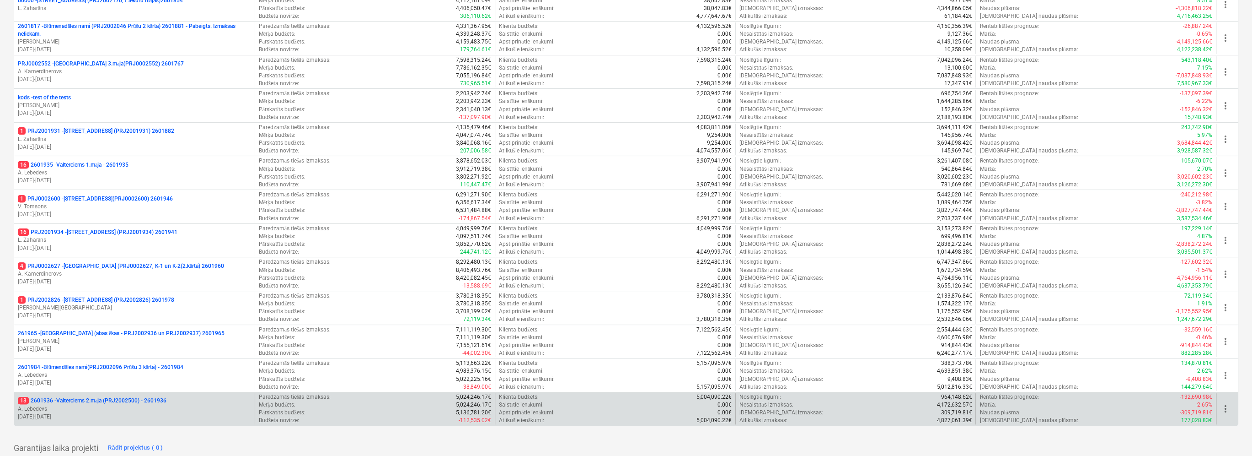
click at [187, 405] on p "A. Lebedevs" at bounding box center [134, 409] width 233 height 8
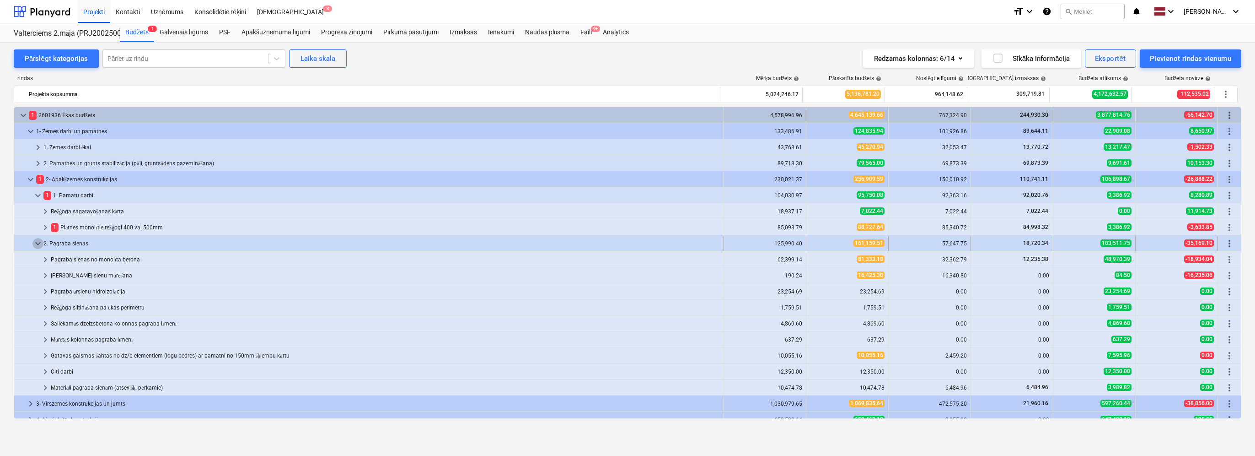
click at [38, 239] on span "keyboard_arrow_down" at bounding box center [37, 243] width 11 height 11
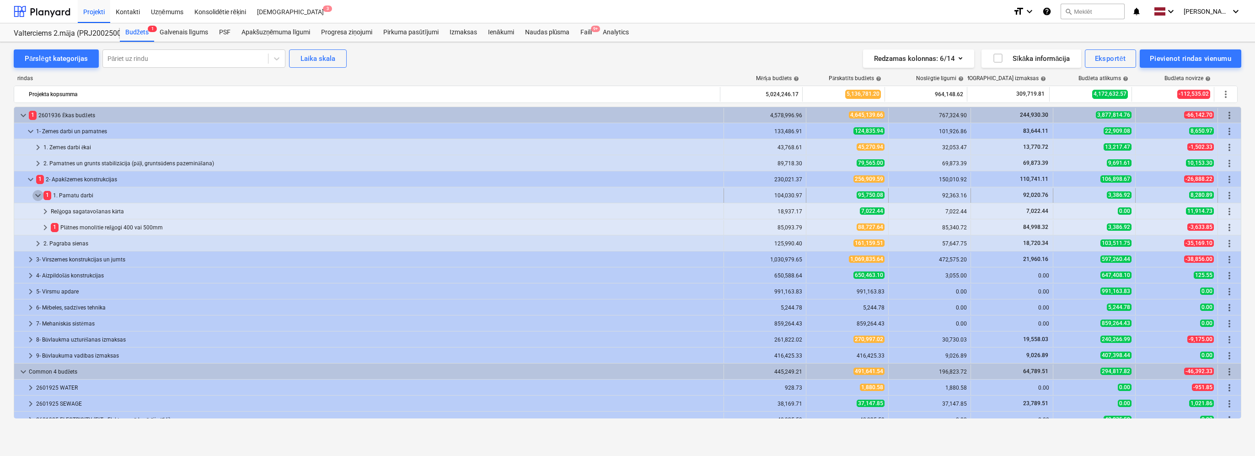
click at [37, 193] on span "keyboard_arrow_down" at bounding box center [37, 195] width 11 height 11
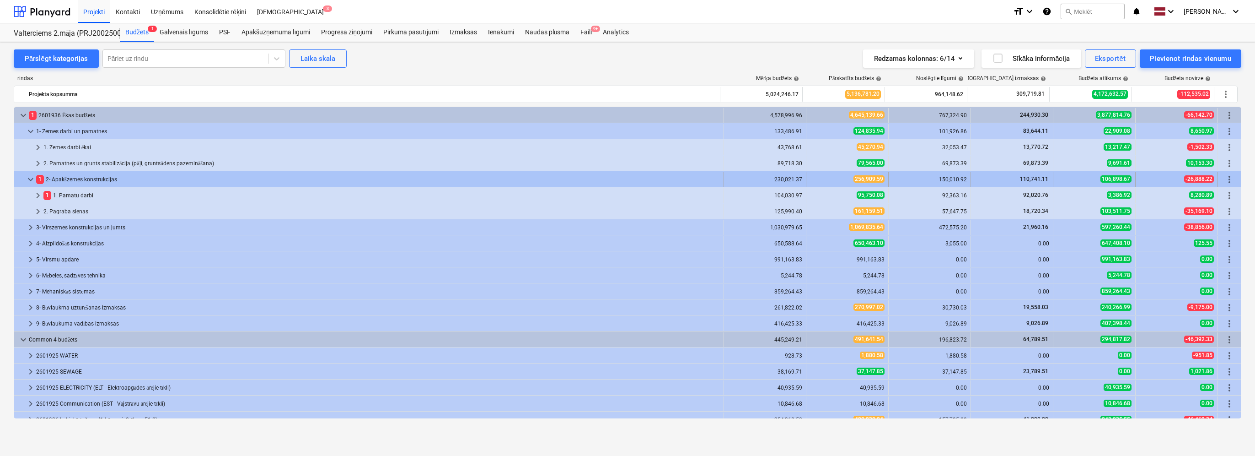
click at [33, 177] on span "keyboard_arrow_down" at bounding box center [30, 179] width 11 height 11
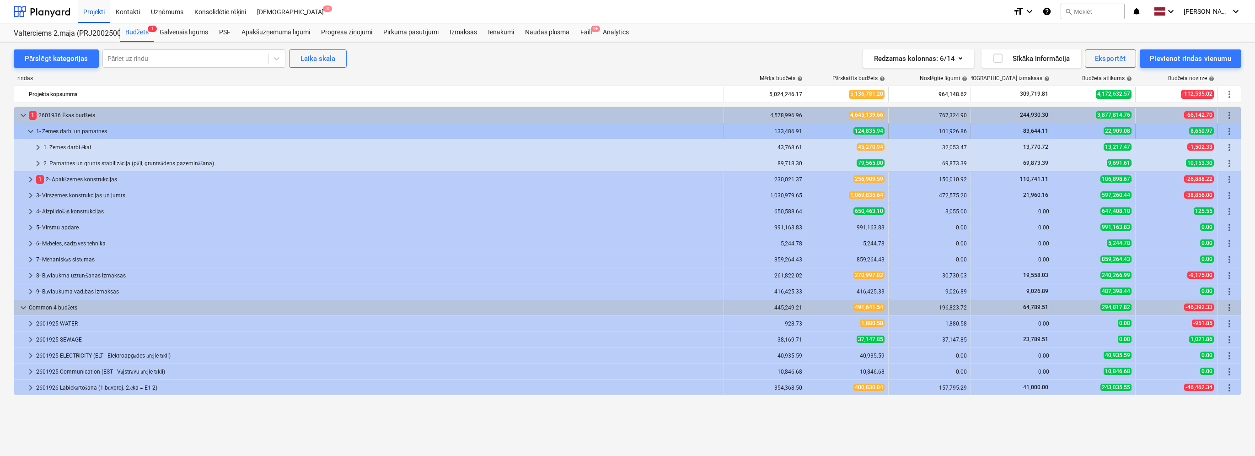
click at [30, 126] on span "keyboard_arrow_down" at bounding box center [30, 131] width 11 height 11
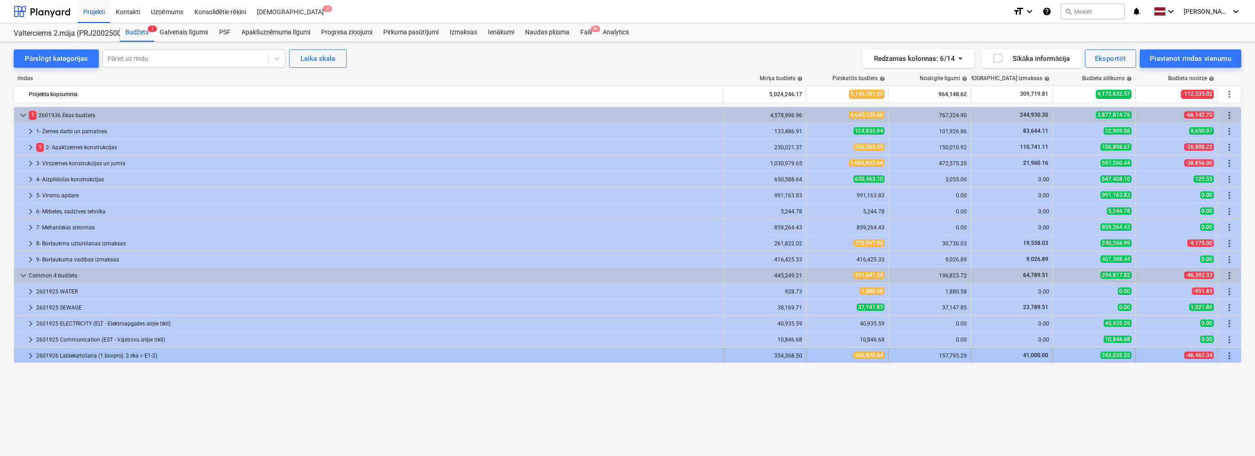
click at [27, 352] on span "keyboard_arrow_right" at bounding box center [30, 355] width 11 height 11
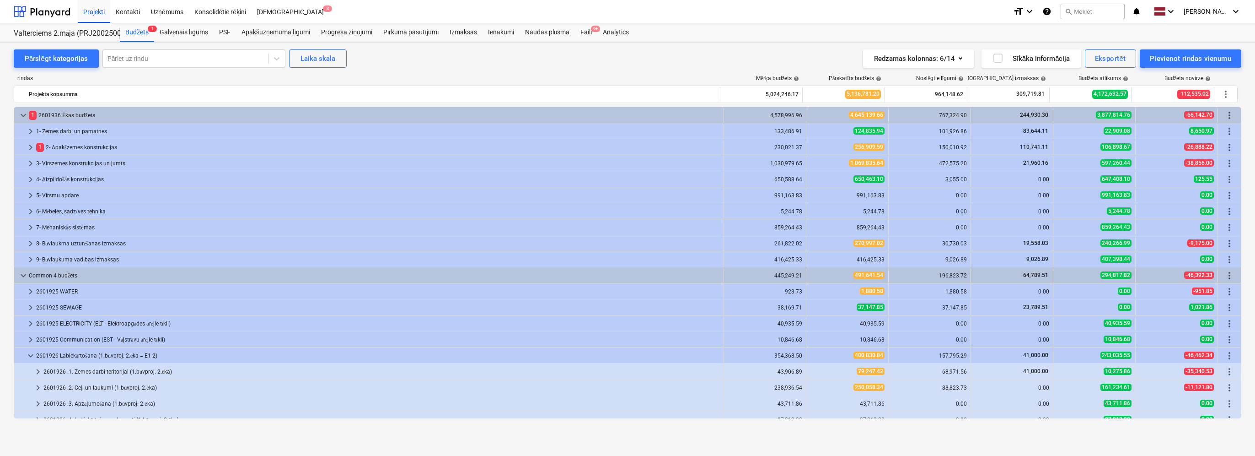
scroll to position [9, 0]
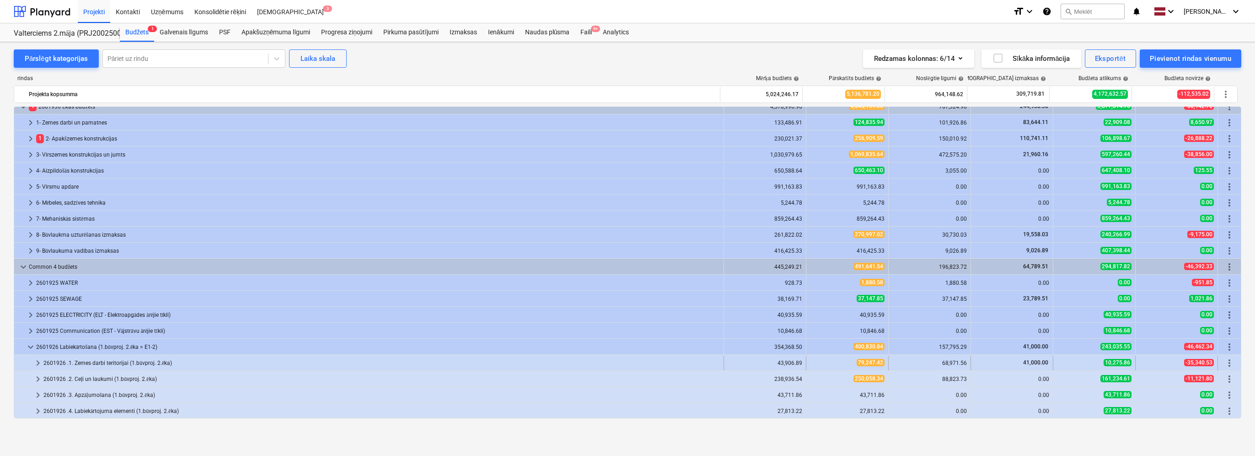
click at [34, 360] on span "keyboard_arrow_right" at bounding box center [37, 362] width 11 height 11
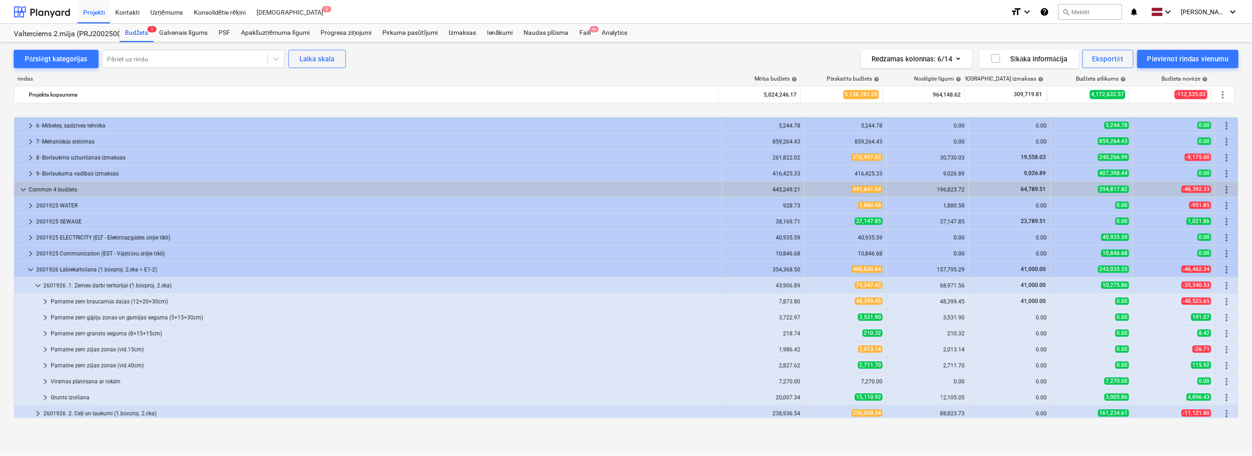
scroll to position [121, 0]
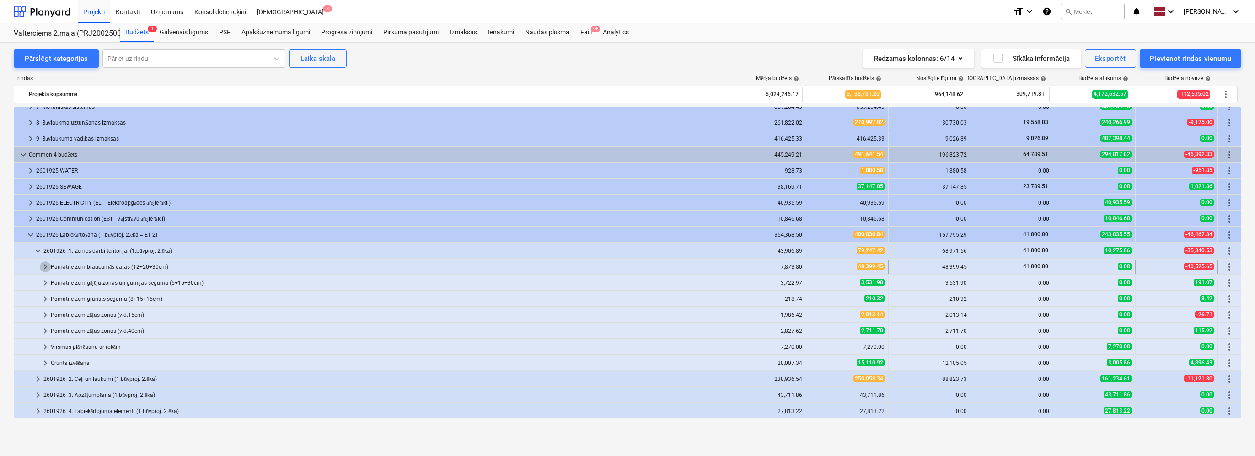
click at [43, 266] on span "keyboard_arrow_right" at bounding box center [45, 266] width 11 height 11
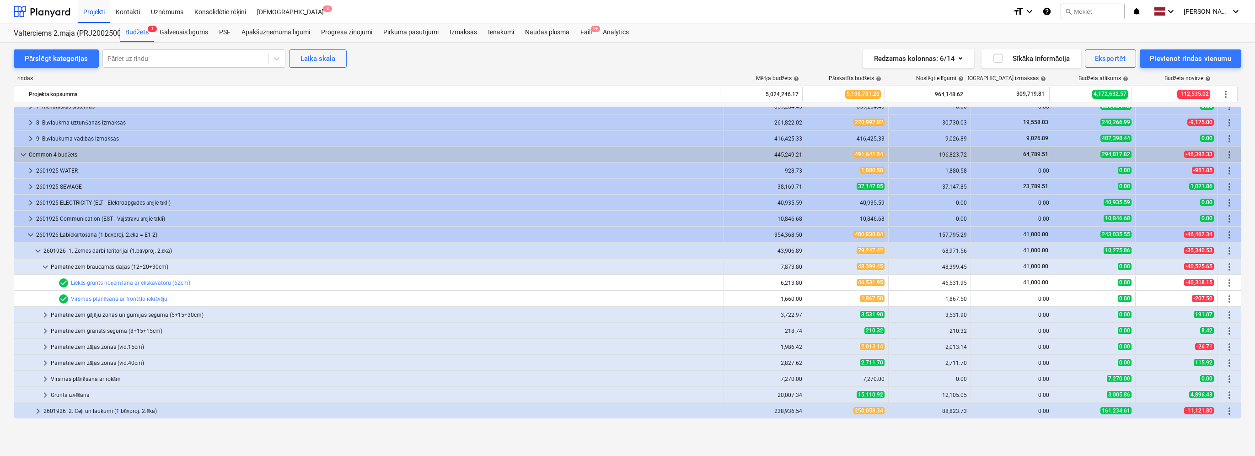
click at [43, 266] on span "keyboard_arrow_down" at bounding box center [45, 266] width 11 height 11
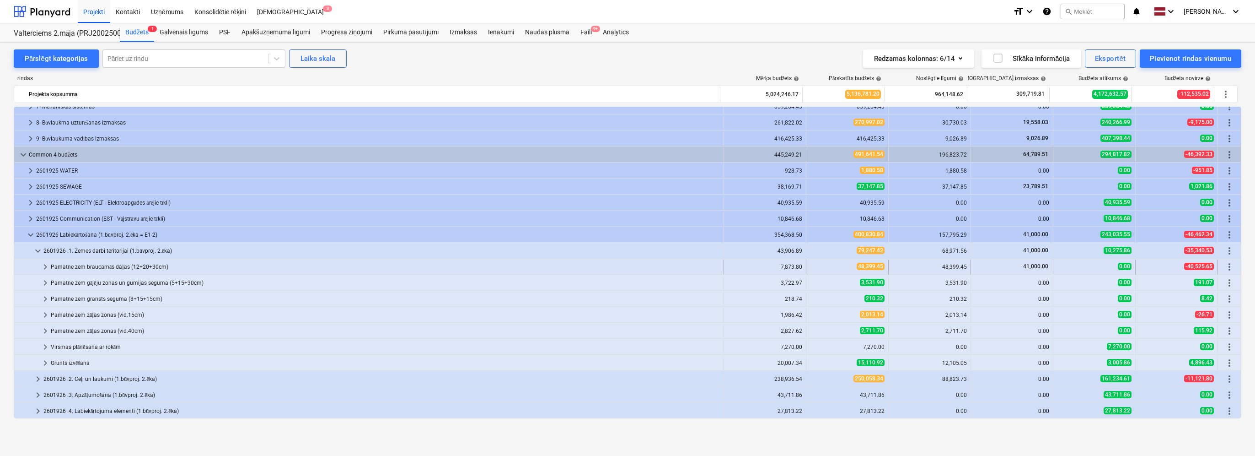
click at [45, 266] on span "keyboard_arrow_right" at bounding box center [45, 266] width 11 height 11
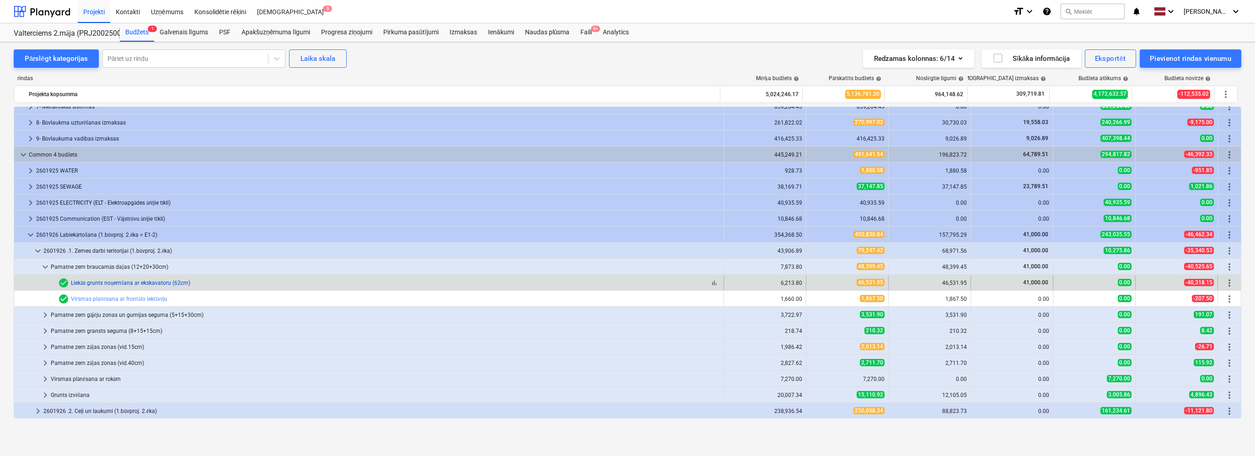
click at [141, 284] on link "Liekās grunts noņemšana ar ekskavatoru (62cm)" at bounding box center [130, 282] width 119 height 6
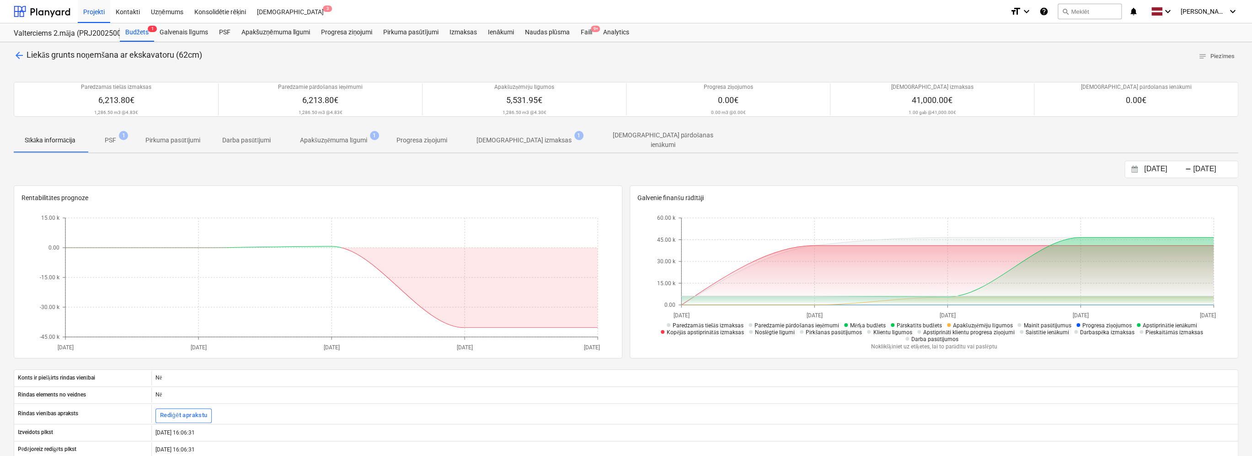
click at [523, 148] on button "[DEMOGRAPHIC_DATA] izmaksas 1" at bounding box center [524, 140] width 132 height 25
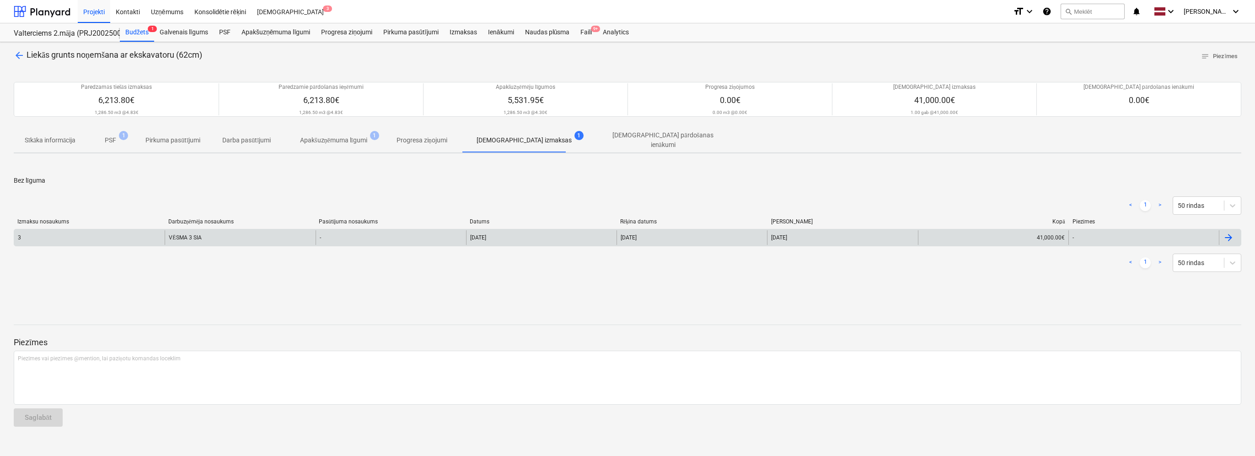
click at [337, 232] on div "-" at bounding box center [391, 237] width 150 height 15
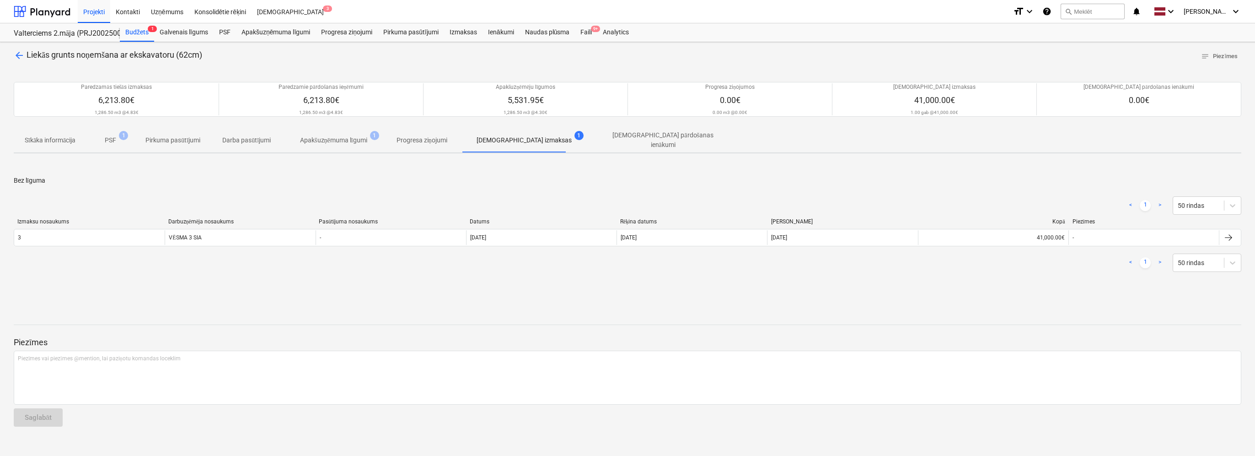
click at [318, 132] on span "Apakšuzņēmuma līgumi 1" at bounding box center [334, 140] width 104 height 16
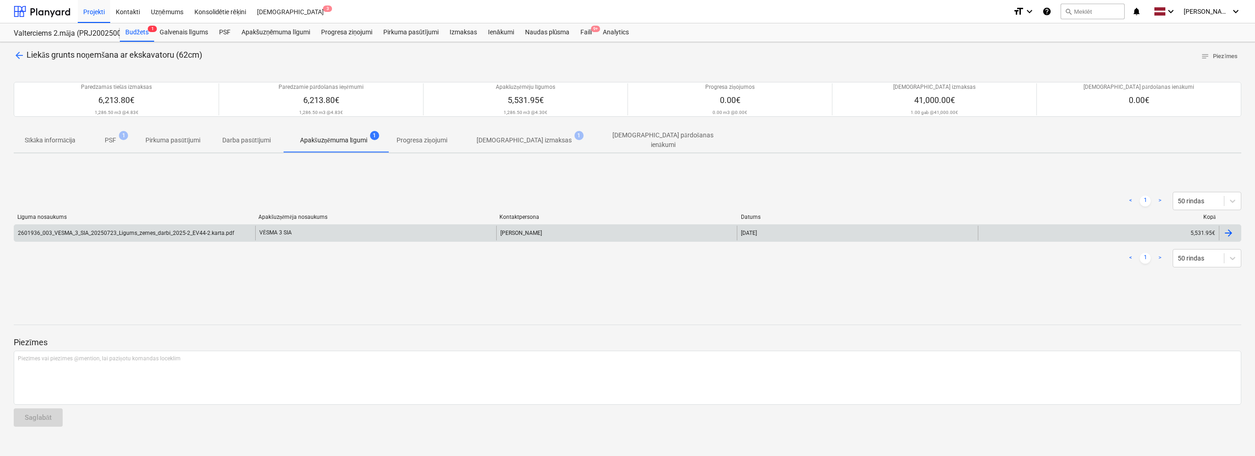
click at [311, 229] on div "VĒSMA 3 SIA" at bounding box center [375, 232] width 241 height 15
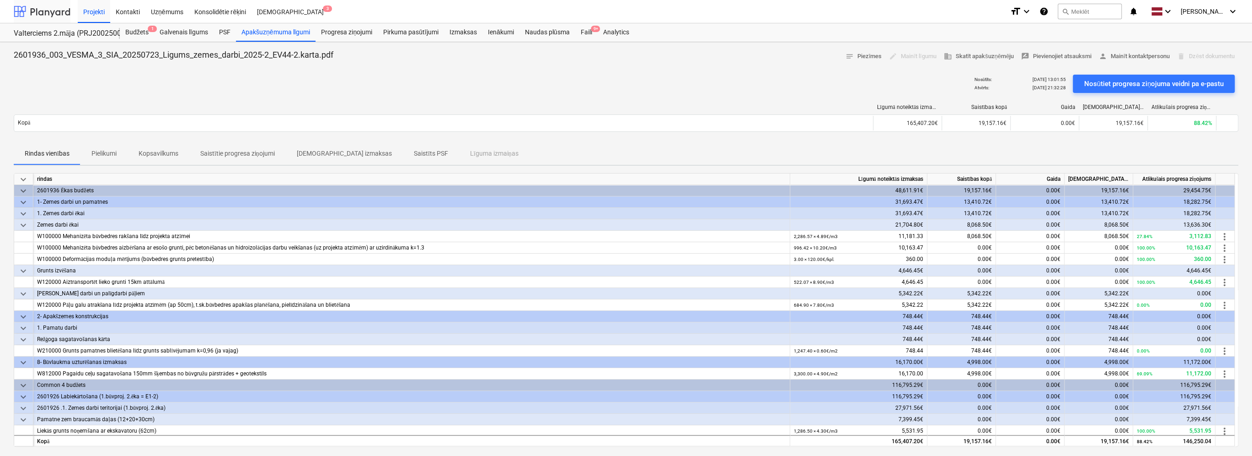
click at [38, 8] on div at bounding box center [42, 11] width 57 height 23
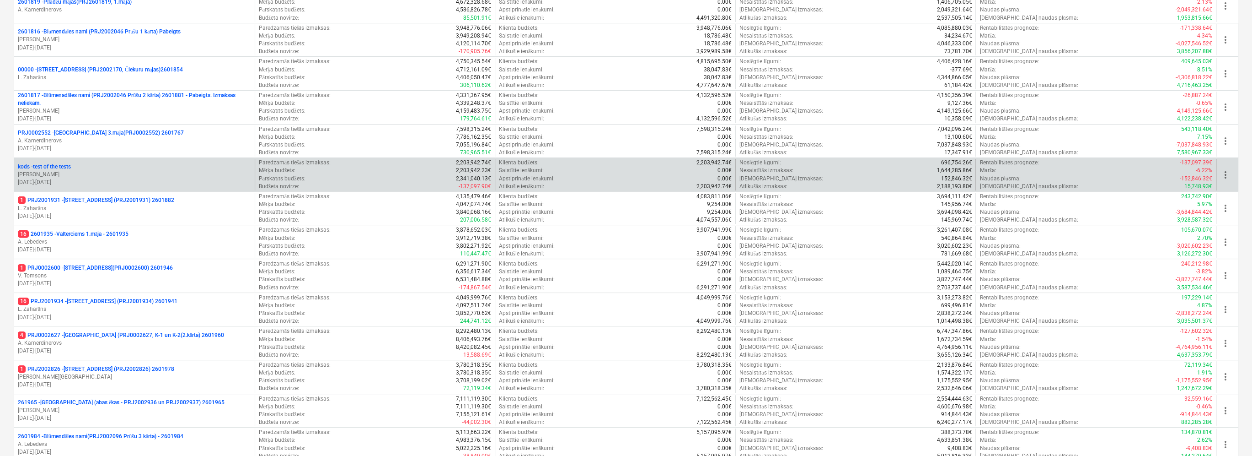
scroll to position [269, 0]
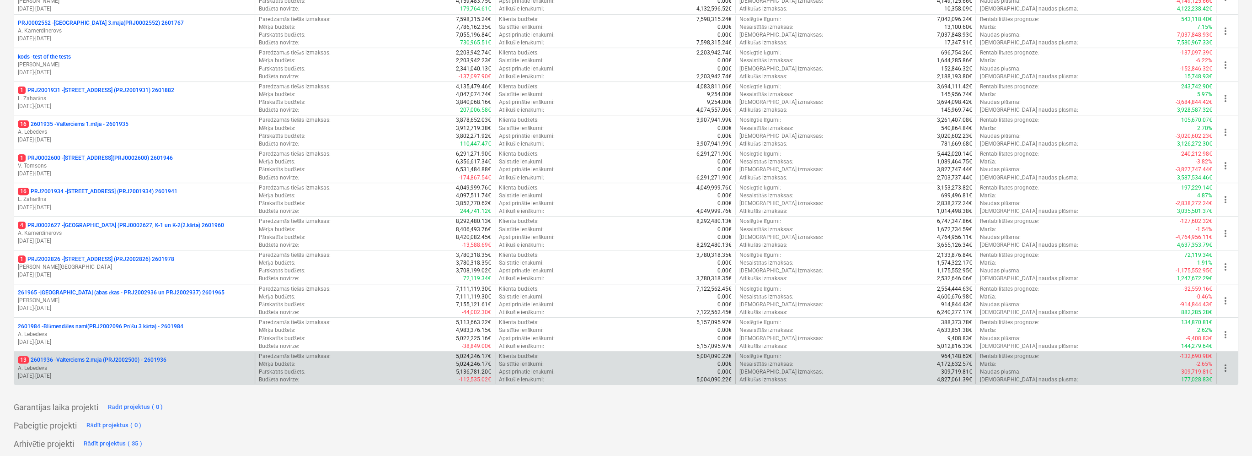
click at [173, 366] on p "A. Lebedevs" at bounding box center [134, 368] width 233 height 8
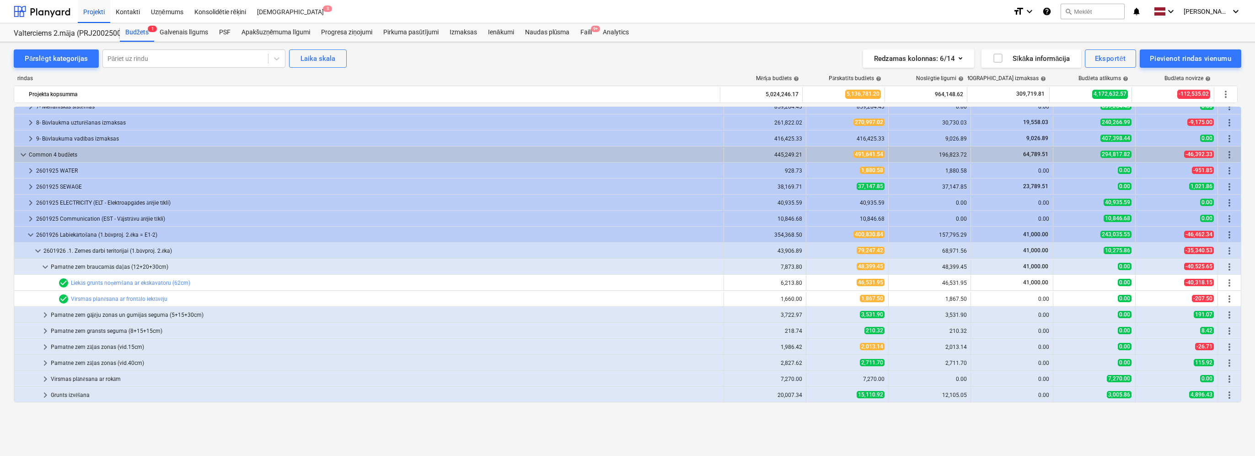
scroll to position [75, 0]
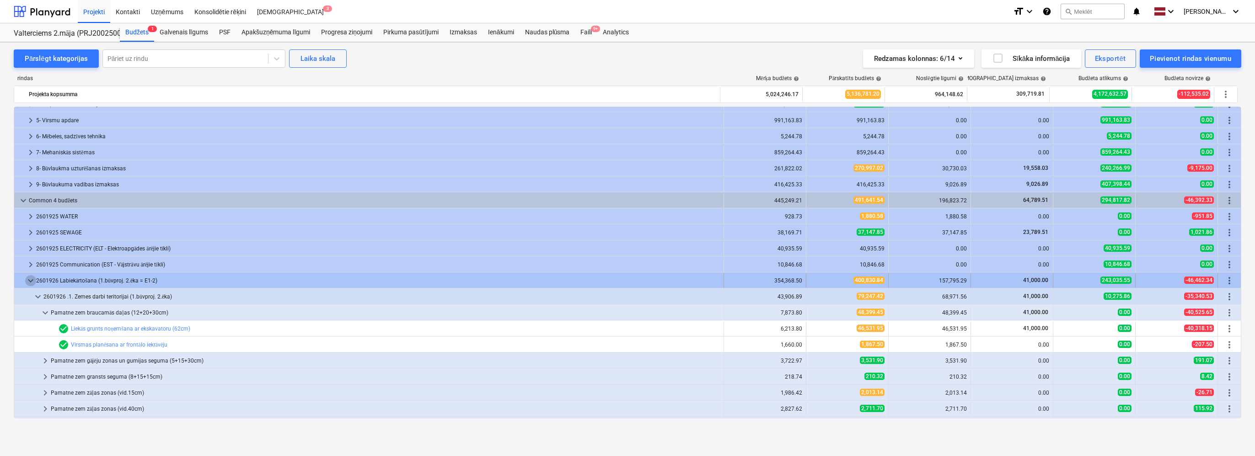
click at [26, 278] on span "keyboard_arrow_down" at bounding box center [30, 280] width 11 height 11
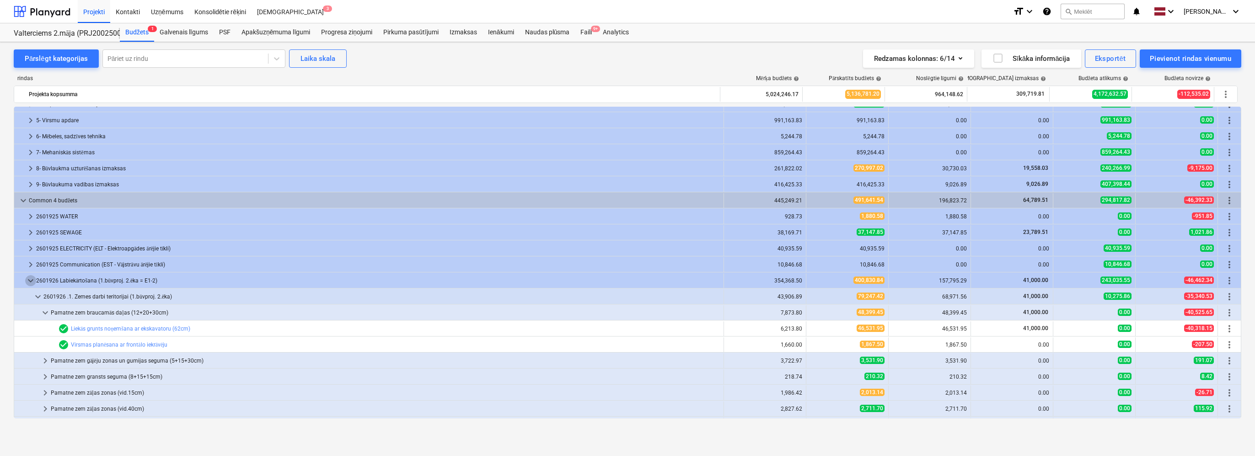
scroll to position [0, 0]
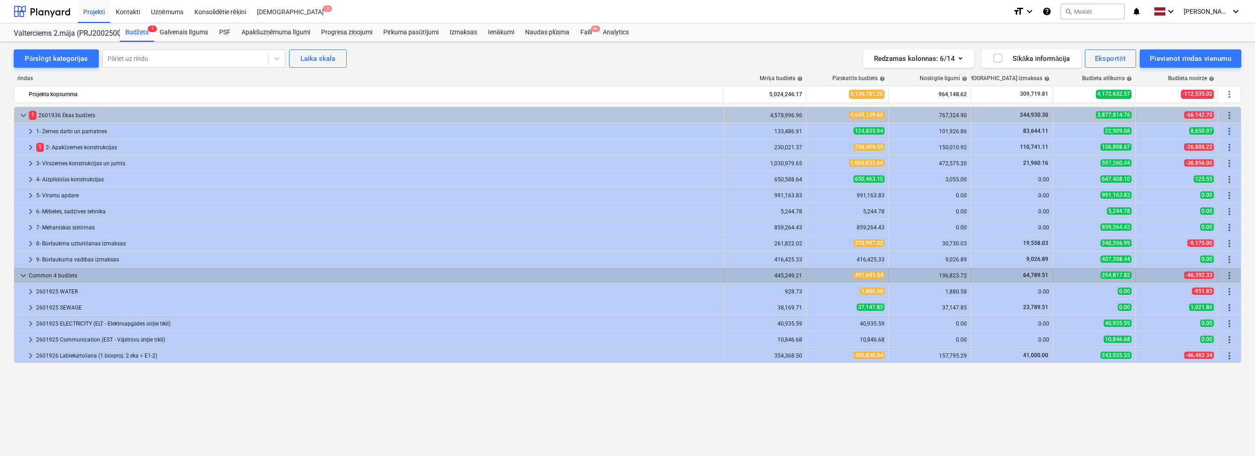
click at [26, 271] on span "keyboard_arrow_down" at bounding box center [23, 275] width 11 height 11
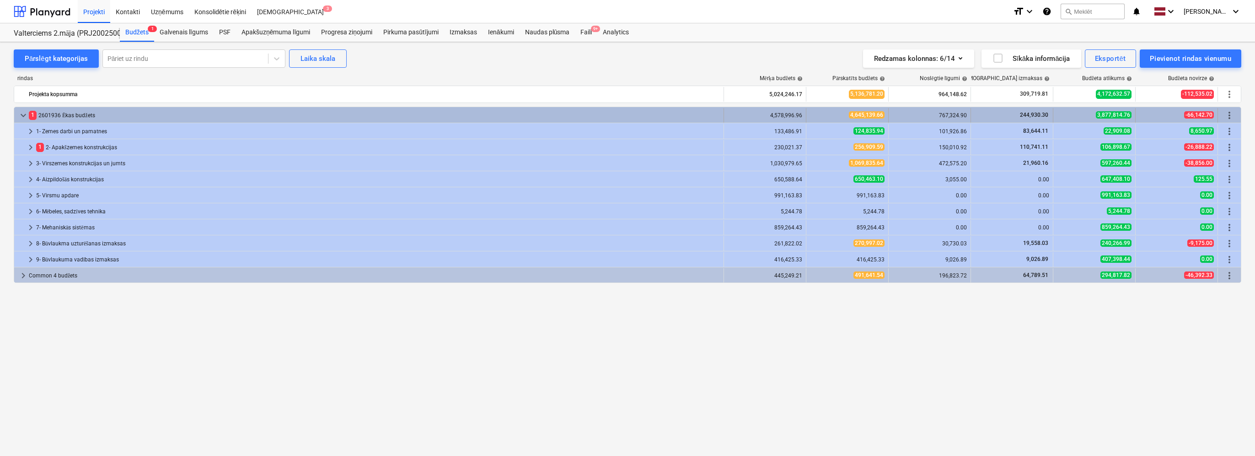
click at [20, 110] on span "keyboard_arrow_down" at bounding box center [23, 115] width 11 height 11
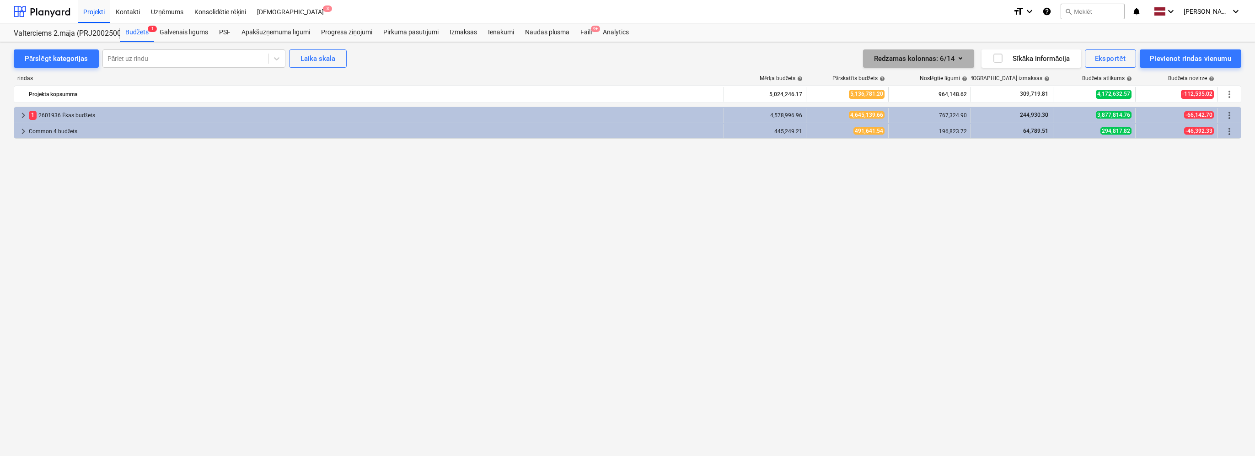
click at [960, 56] on icon "button" at bounding box center [960, 58] width 11 height 11
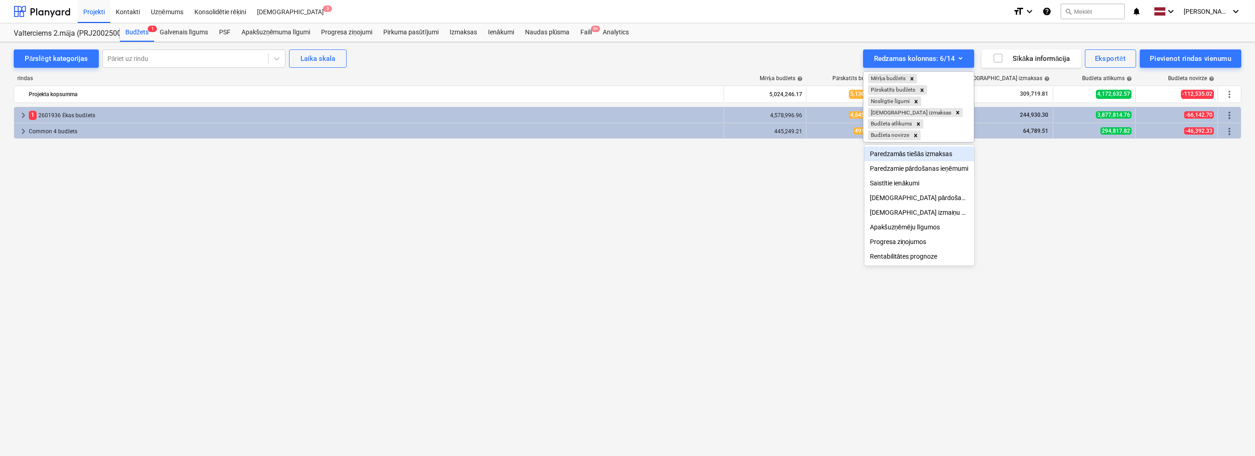
click at [957, 57] on div at bounding box center [627, 228] width 1255 height 456
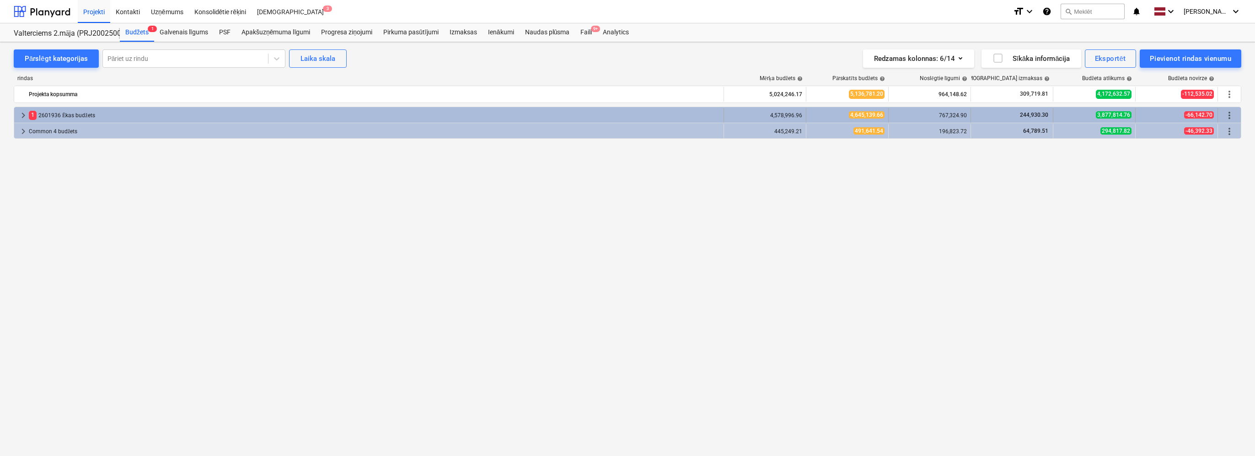
click at [23, 112] on span "keyboard_arrow_right" at bounding box center [23, 115] width 11 height 11
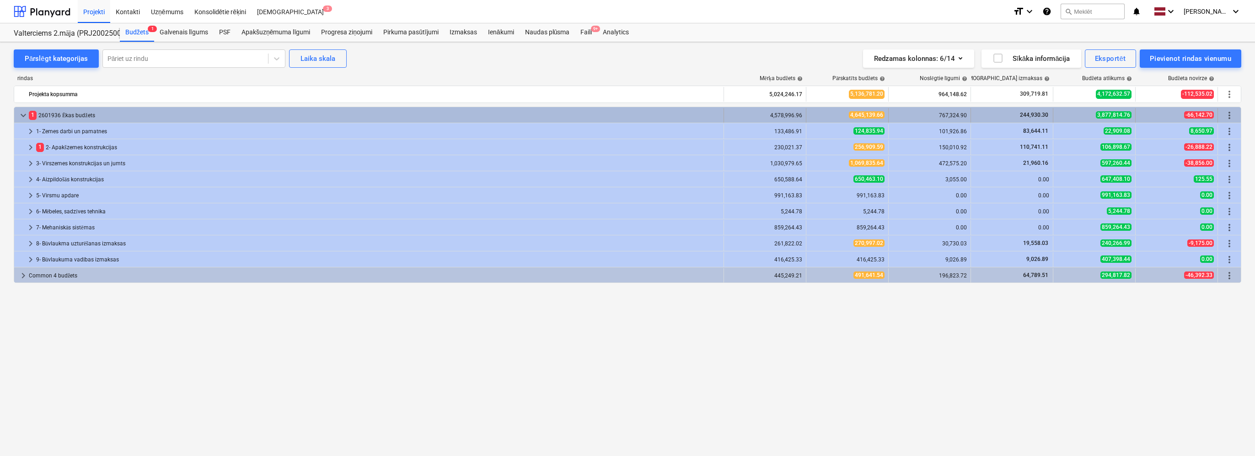
click at [26, 115] on span "keyboard_arrow_down" at bounding box center [23, 115] width 11 height 11
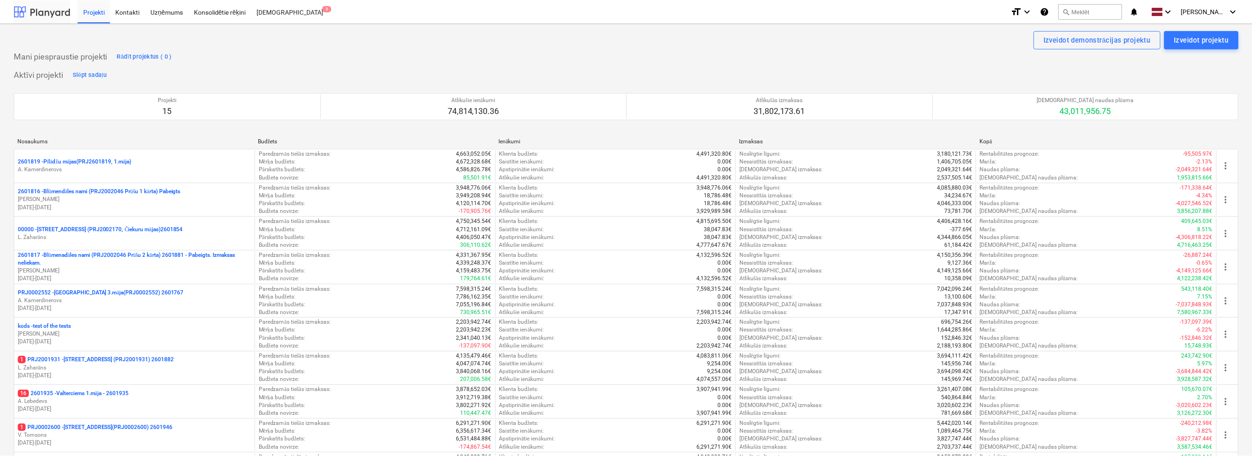
scroll to position [269, 0]
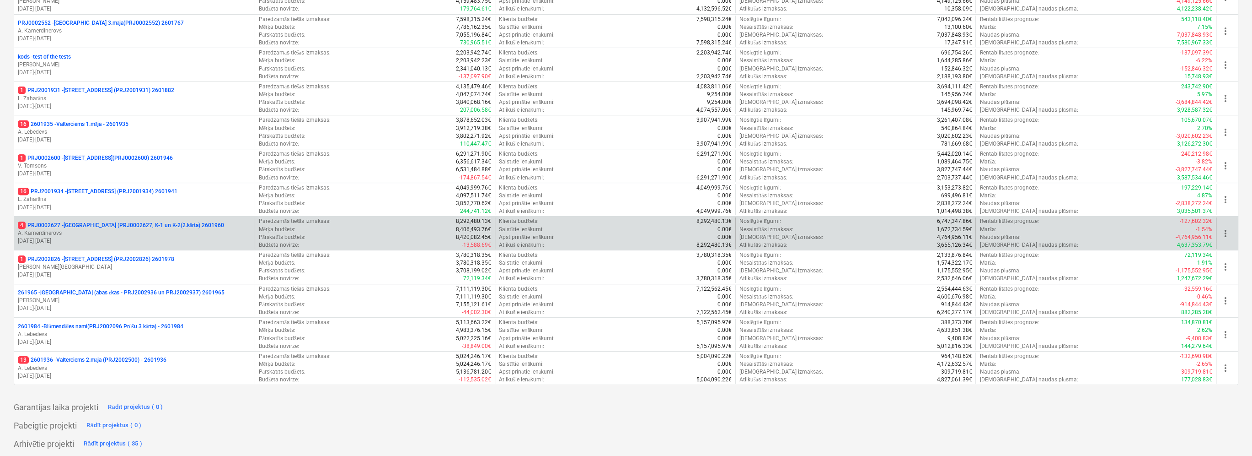
click at [119, 234] on p "A. Kamerdinerovs" at bounding box center [134, 233] width 233 height 8
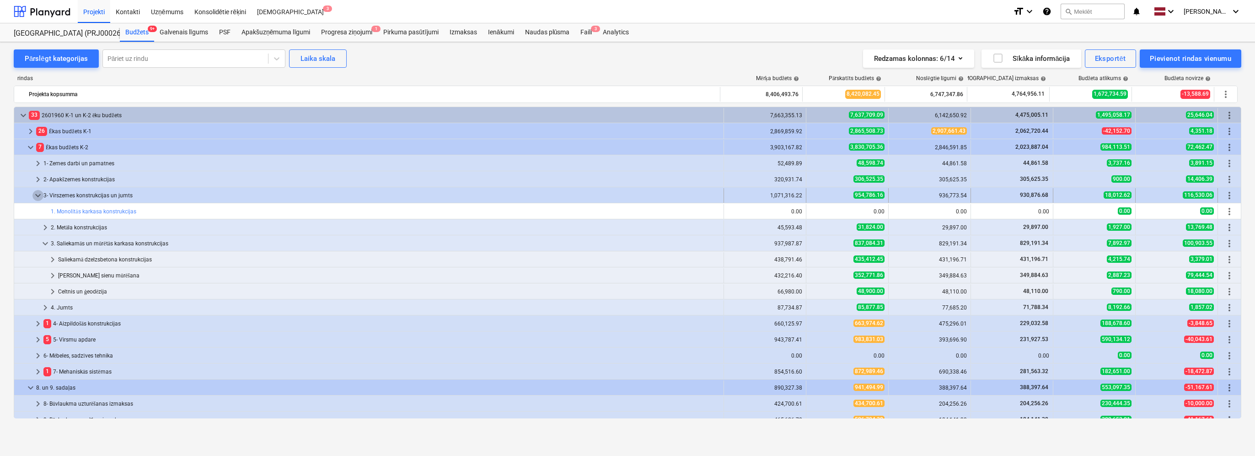
click at [37, 194] on span "keyboard_arrow_down" at bounding box center [37, 195] width 11 height 11
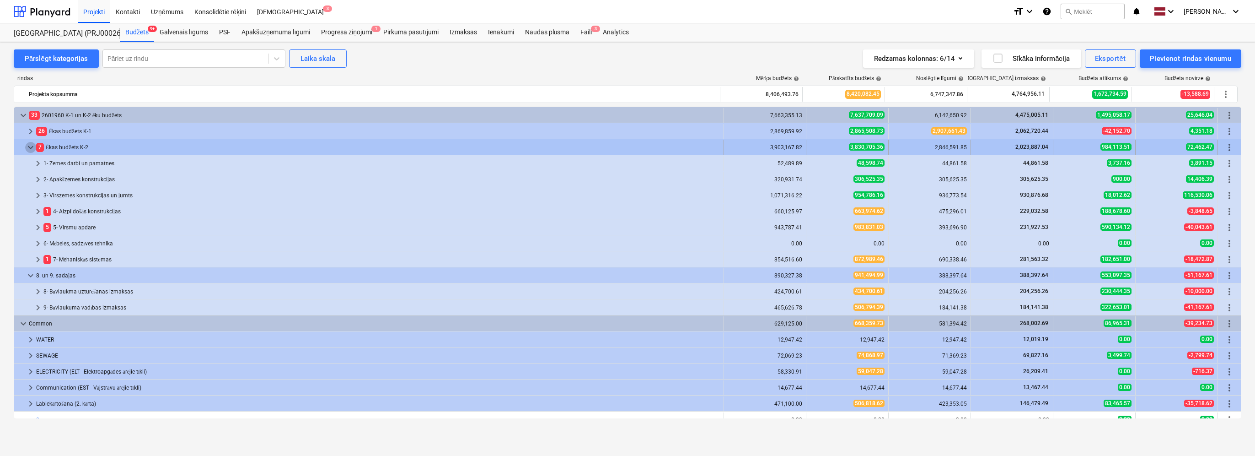
click at [28, 144] on span "keyboard_arrow_down" at bounding box center [30, 147] width 11 height 11
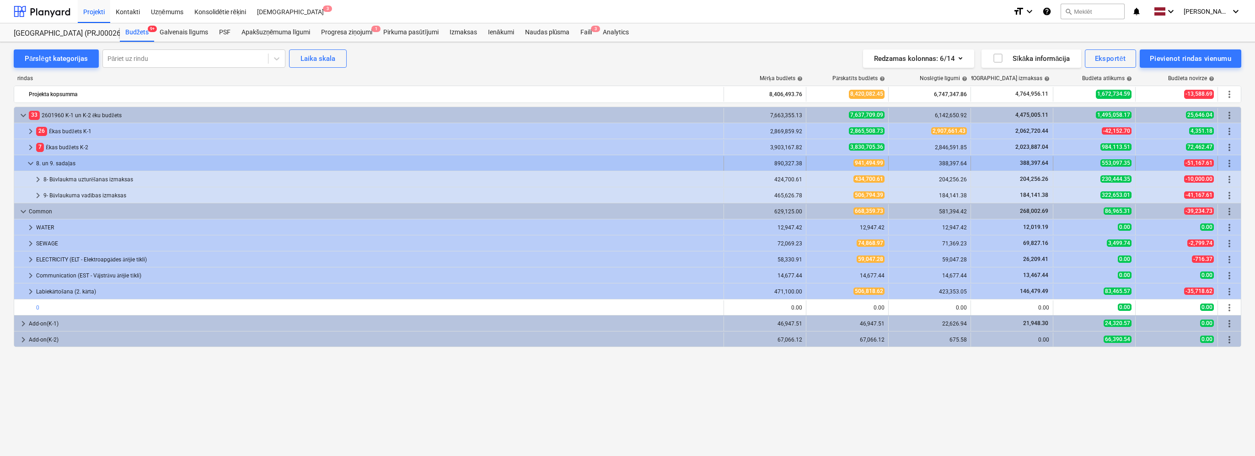
click at [31, 162] on span "keyboard_arrow_down" at bounding box center [30, 163] width 11 height 11
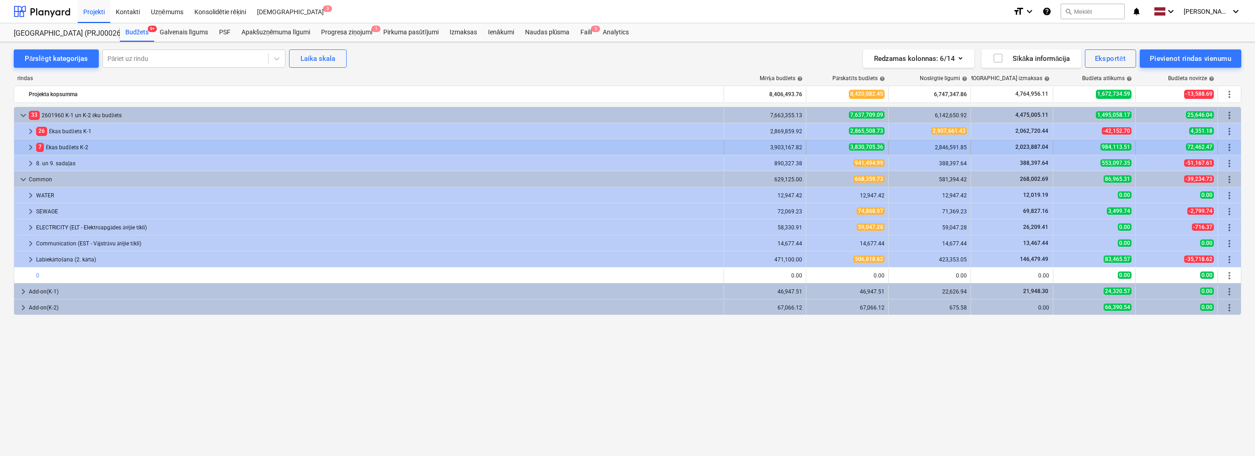
click at [30, 147] on span "keyboard_arrow_right" at bounding box center [30, 147] width 11 height 11
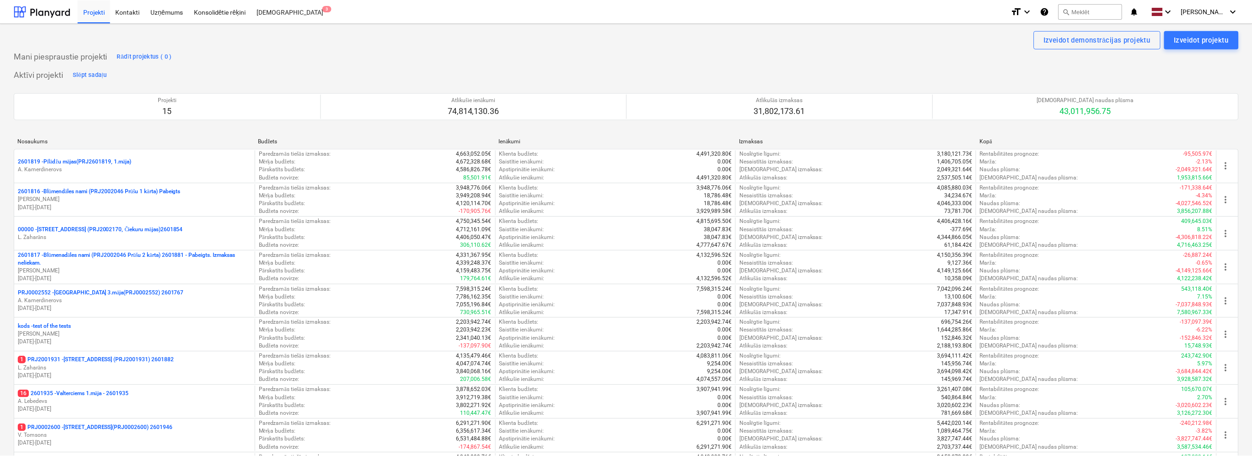
scroll to position [269, 0]
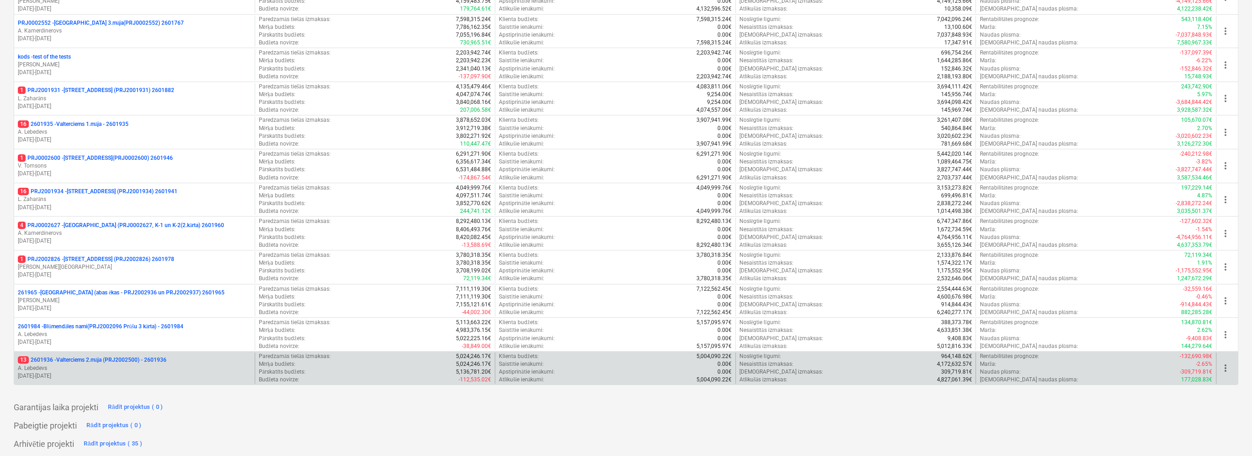
click at [145, 356] on p "13 2601936 - Valterciems 2.māja (PRJ2002500) - 2601936" at bounding box center [92, 360] width 149 height 8
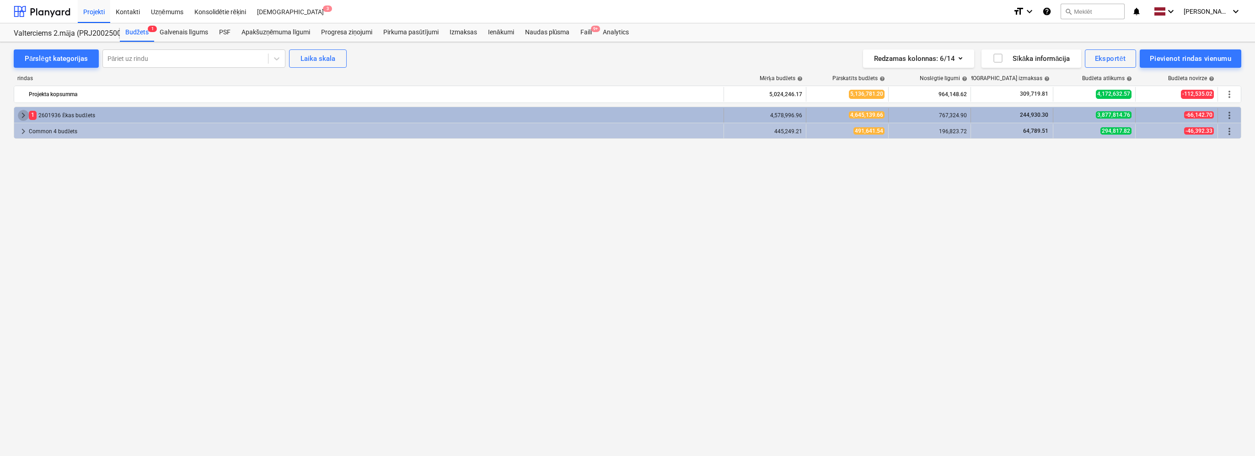
click at [21, 114] on span "keyboard_arrow_right" at bounding box center [23, 115] width 11 height 11
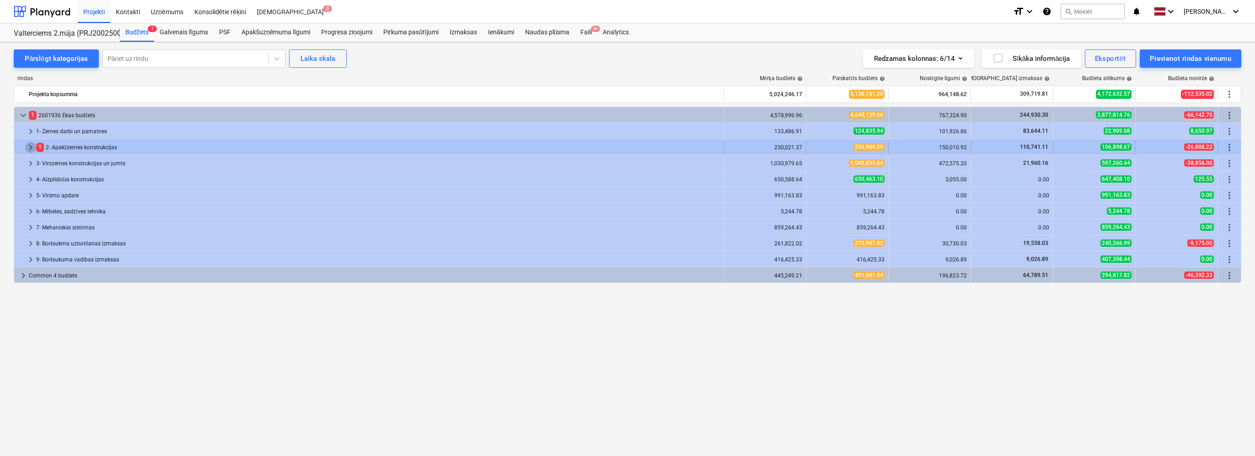
click at [27, 146] on span "keyboard_arrow_right" at bounding box center [30, 147] width 11 height 11
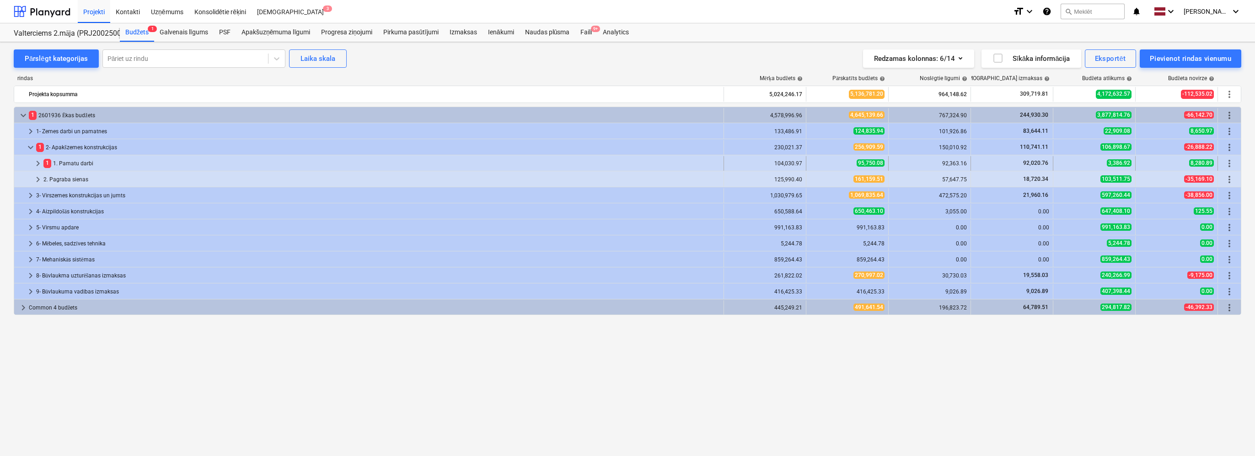
click at [37, 160] on span "keyboard_arrow_right" at bounding box center [37, 163] width 11 height 11
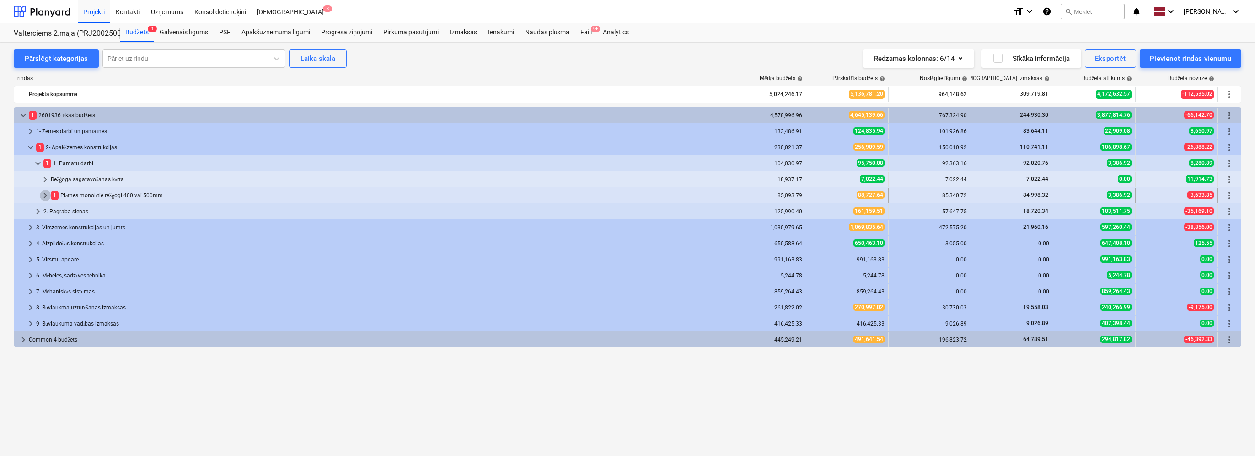
click at [43, 196] on span "keyboard_arrow_right" at bounding box center [45, 195] width 11 height 11
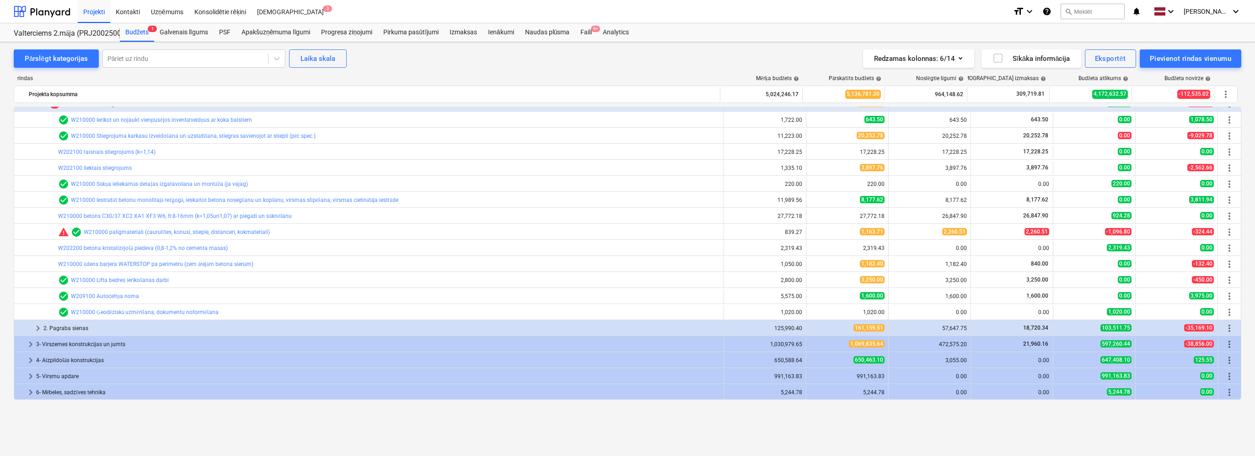
scroll to position [46, 0]
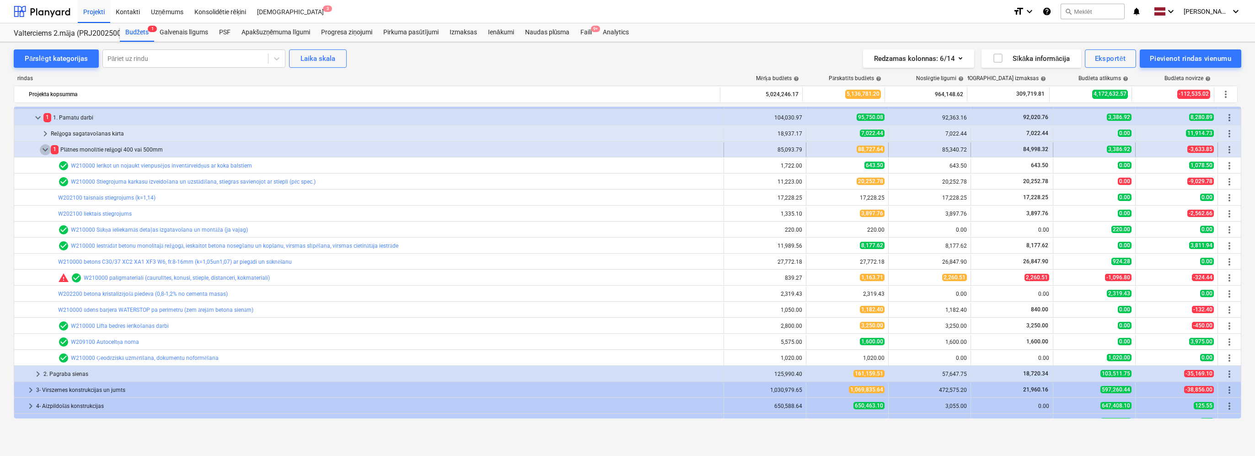
click at [46, 150] on span "keyboard_arrow_down" at bounding box center [45, 149] width 11 height 11
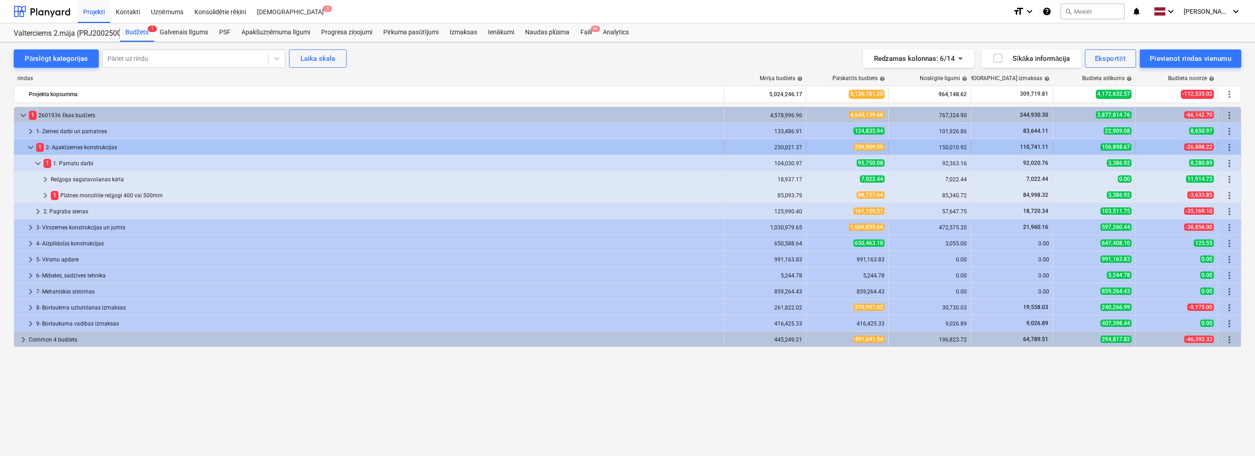
click at [35, 145] on span "keyboard_arrow_down" at bounding box center [30, 147] width 11 height 11
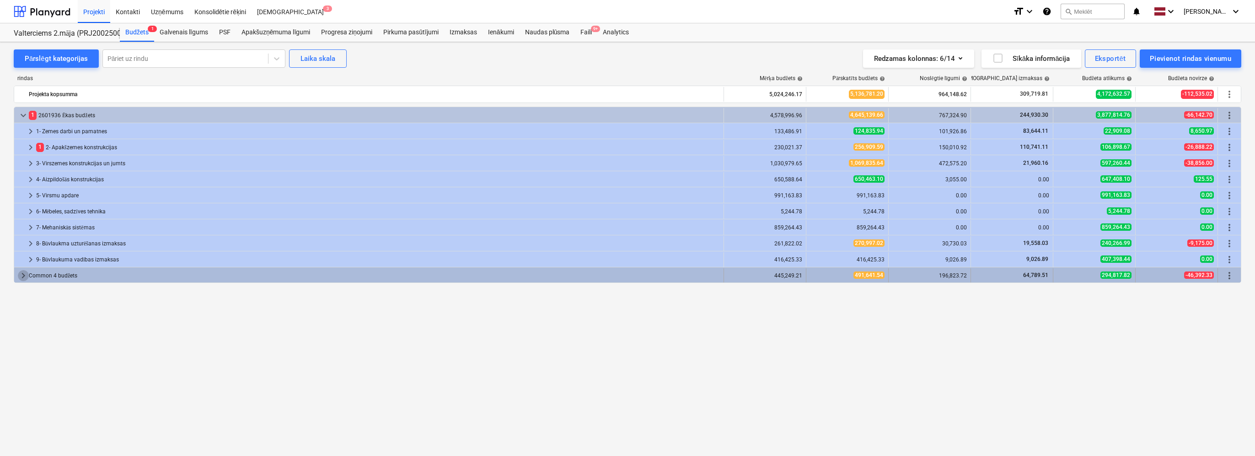
click at [19, 275] on span "keyboard_arrow_right" at bounding box center [23, 275] width 11 height 11
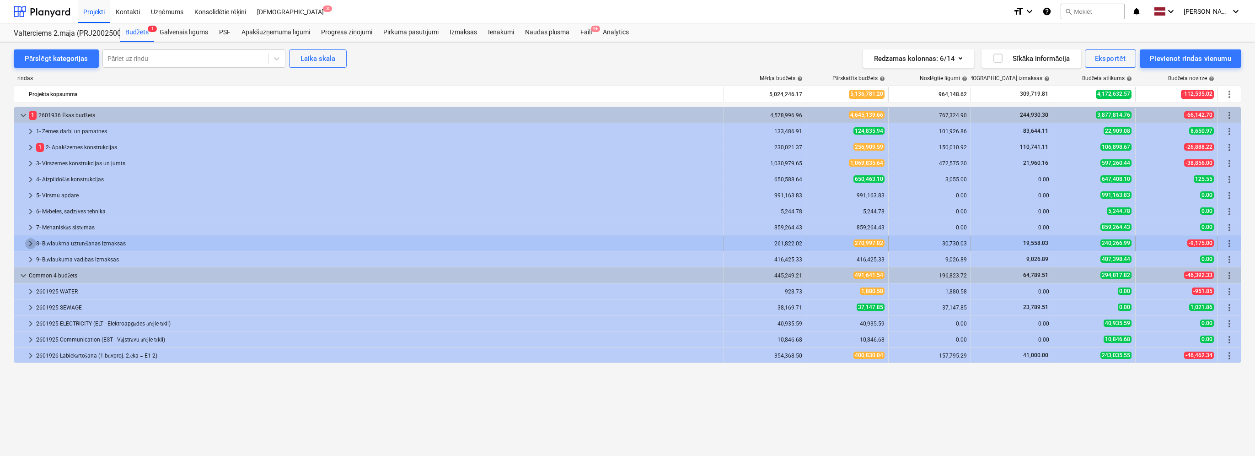
click at [32, 242] on span "keyboard_arrow_right" at bounding box center [30, 243] width 11 height 11
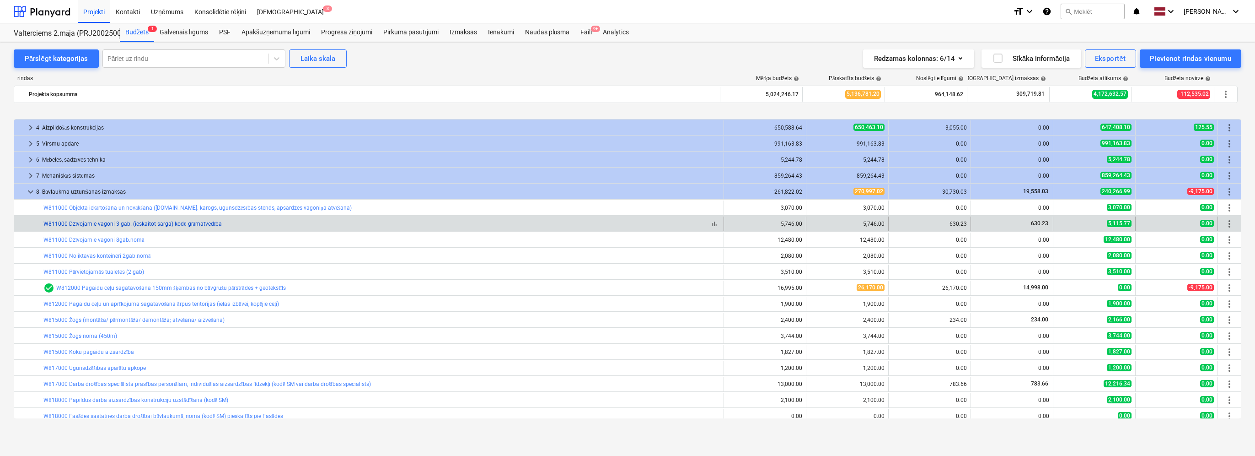
scroll to position [91, 0]
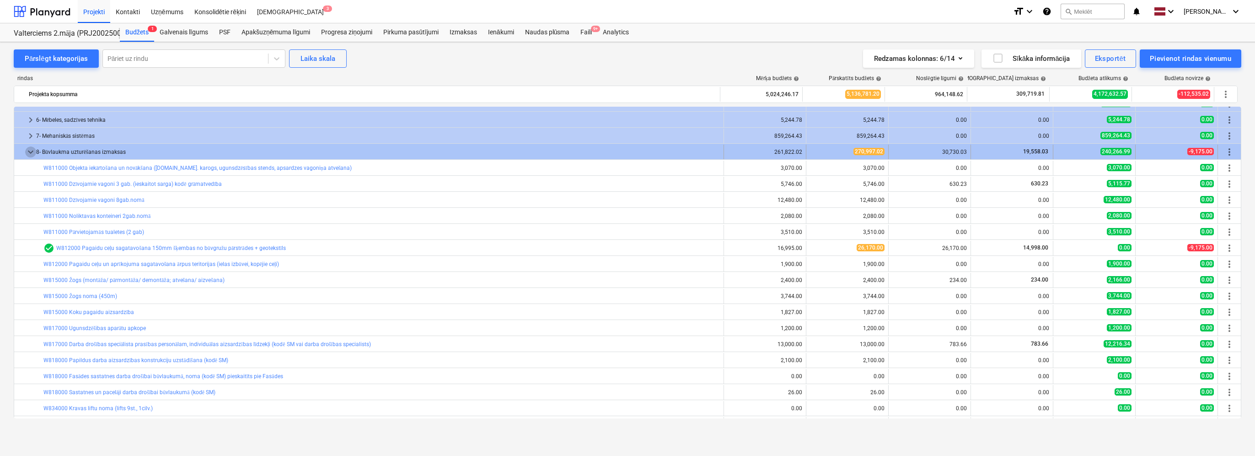
click at [27, 153] on span "keyboard_arrow_down" at bounding box center [30, 151] width 11 height 11
